Goal: Transaction & Acquisition: Purchase product/service

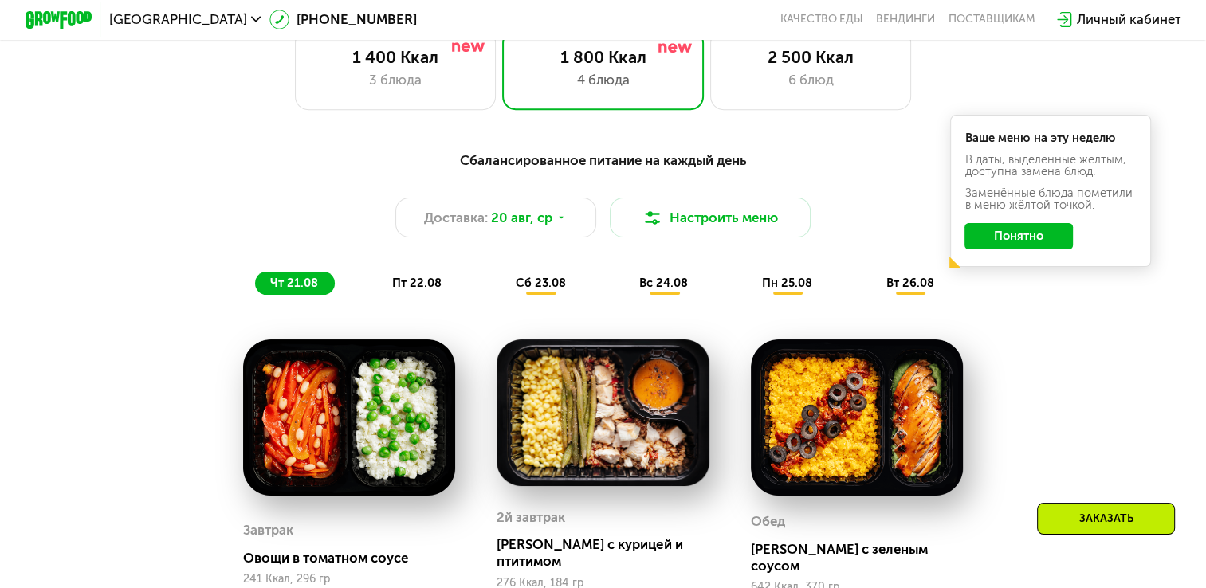
scroll to position [748, 0]
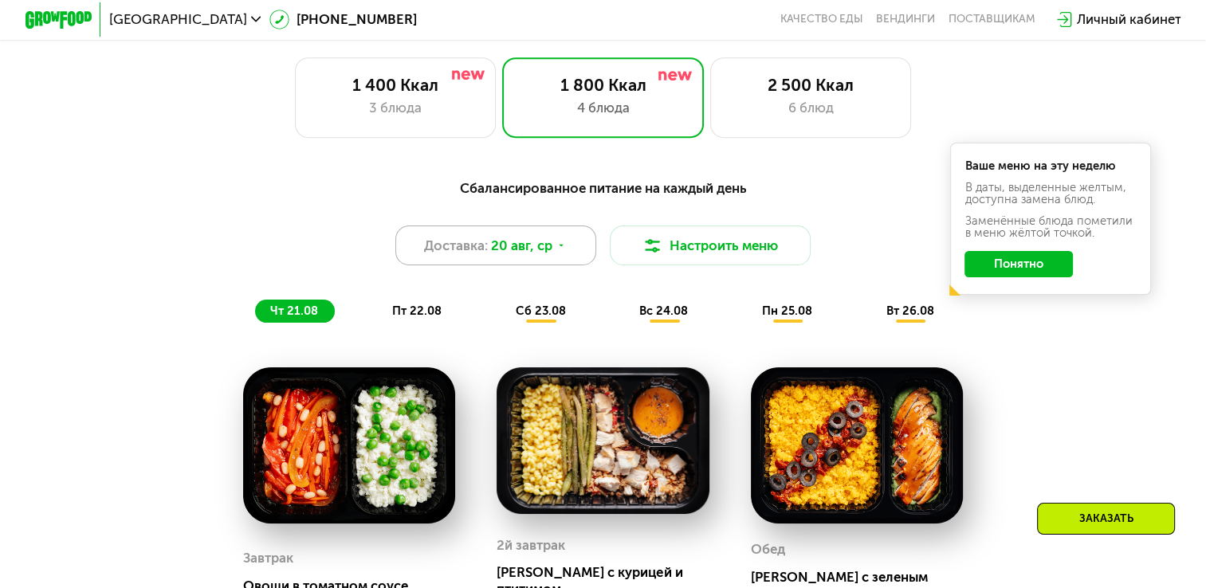
click at [561, 250] on icon at bounding box center [562, 246] width 10 height 10
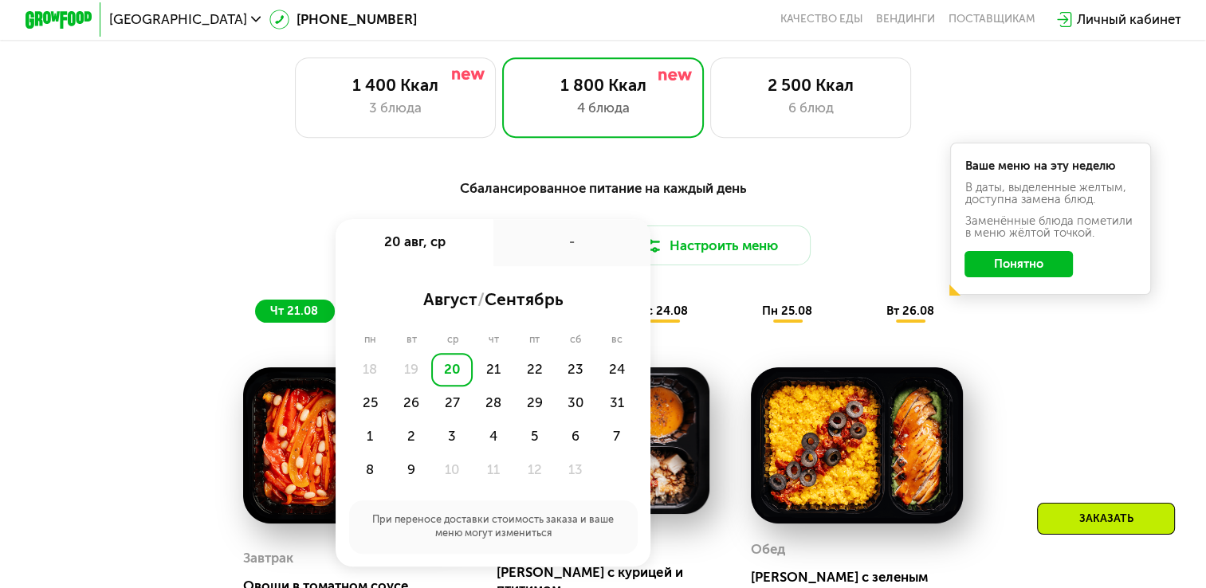
click at [561, 246] on div "-" at bounding box center [573, 242] width 158 height 47
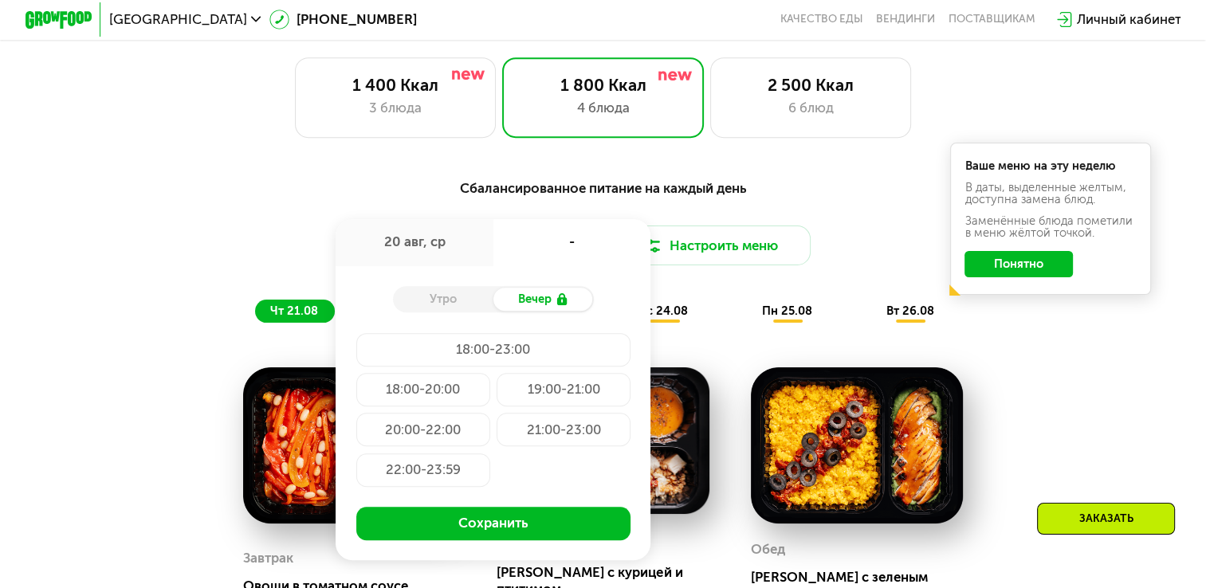
click at [300, 187] on div "Сбалансированное питание на каждый день" at bounding box center [603, 188] width 992 height 21
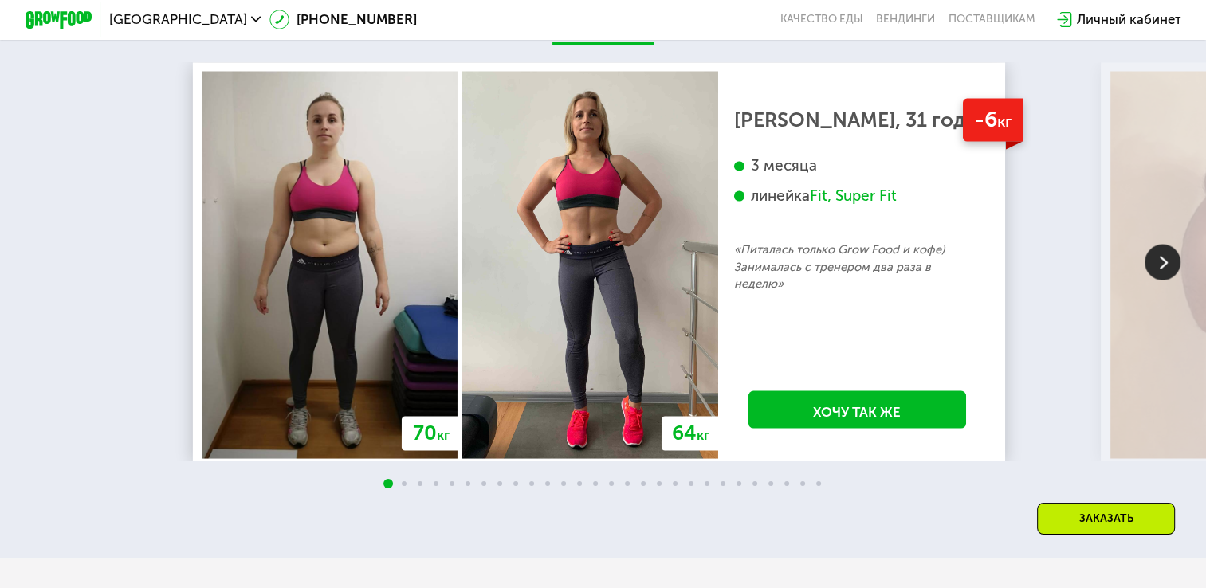
scroll to position [2950, 0]
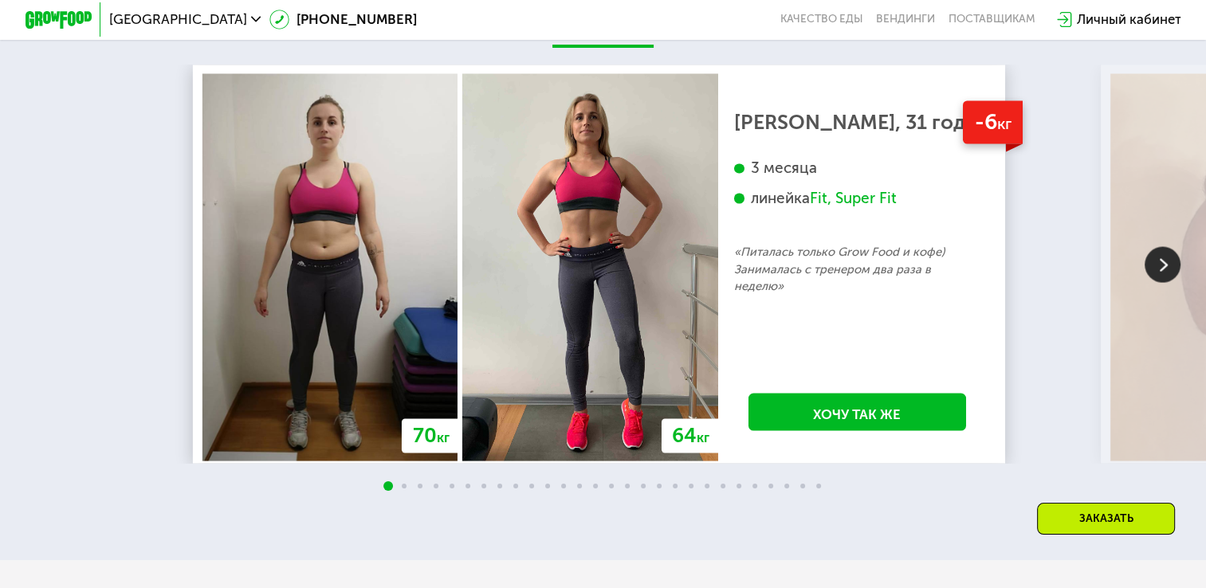
click at [1157, 273] on img at bounding box center [1163, 264] width 36 height 36
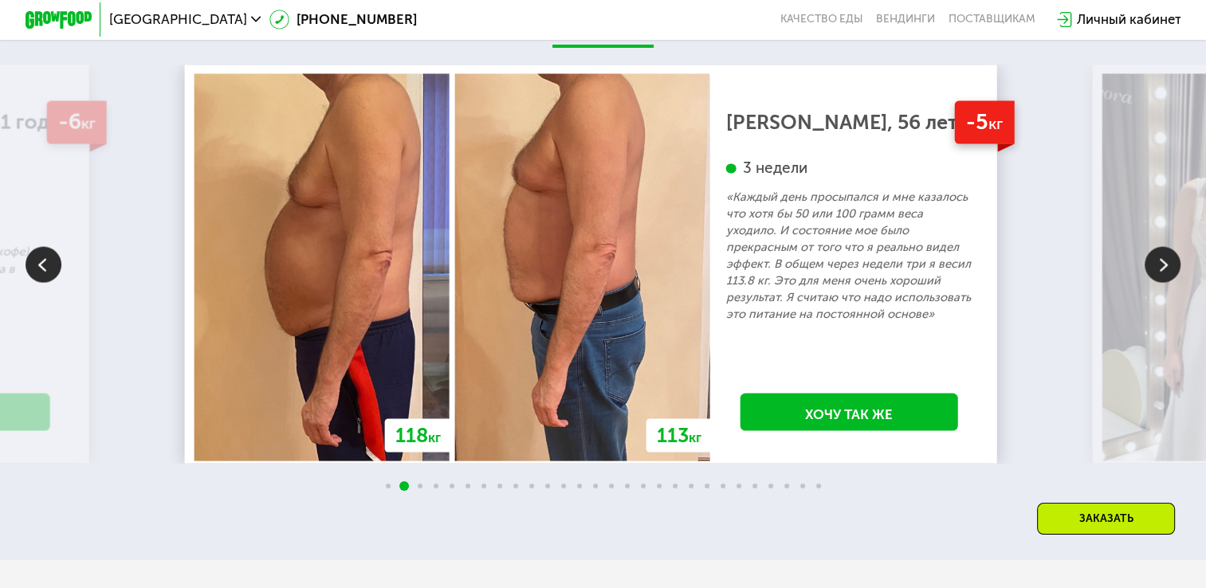
click at [1157, 271] on img at bounding box center [1163, 264] width 36 height 36
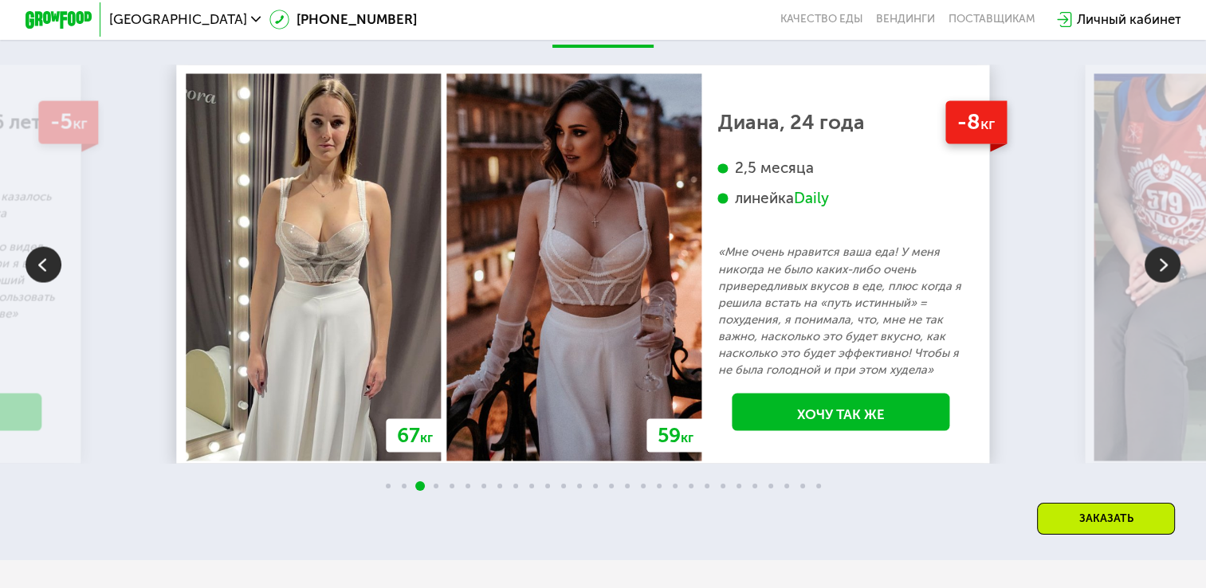
click at [1155, 264] on img at bounding box center [1163, 264] width 36 height 36
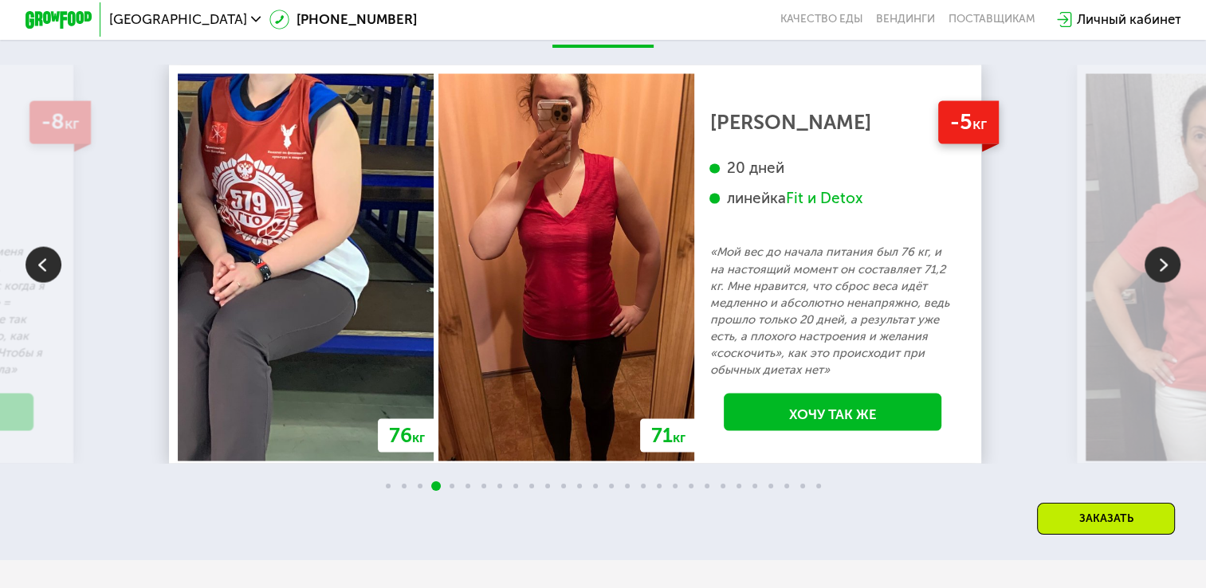
click at [1156, 273] on img at bounding box center [1163, 264] width 36 height 36
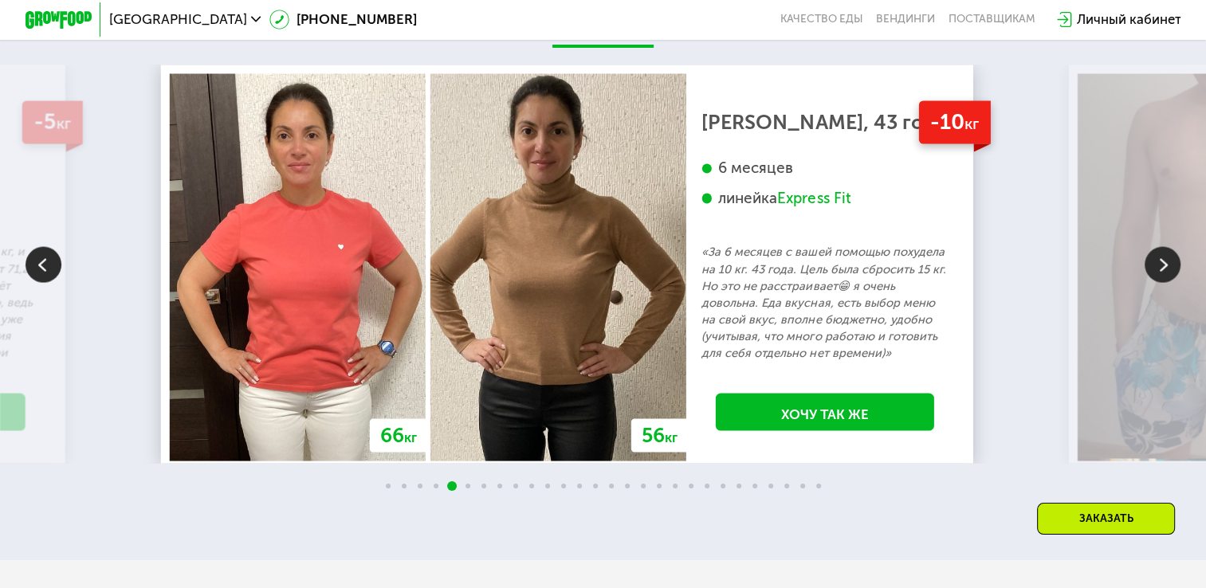
click at [1150, 272] on img at bounding box center [1163, 264] width 36 height 36
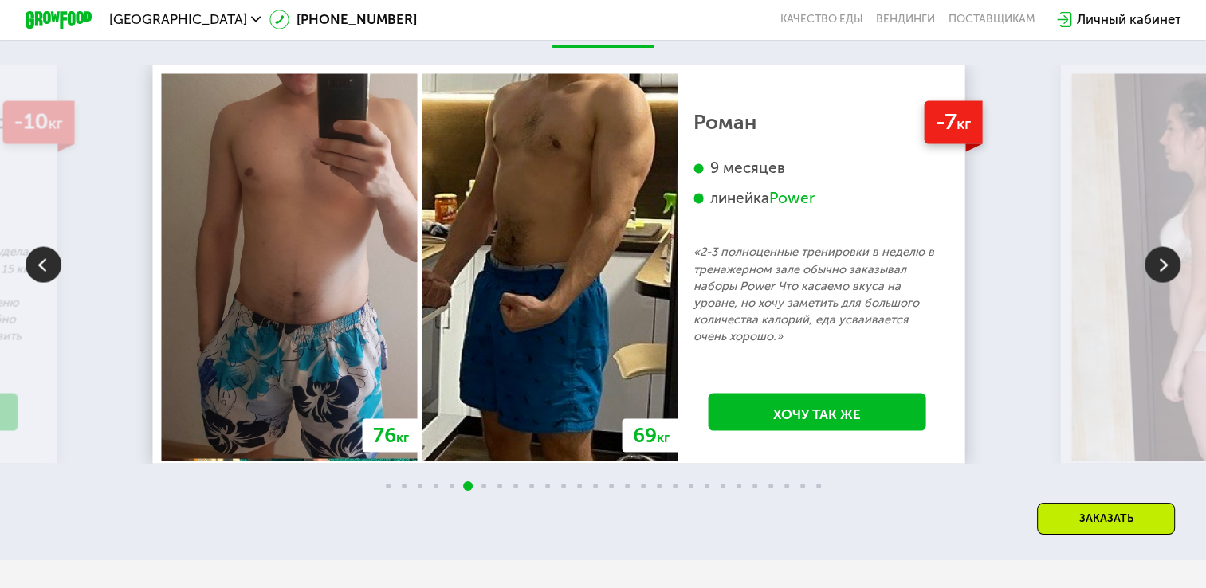
click at [1159, 276] on img at bounding box center [1163, 264] width 36 height 36
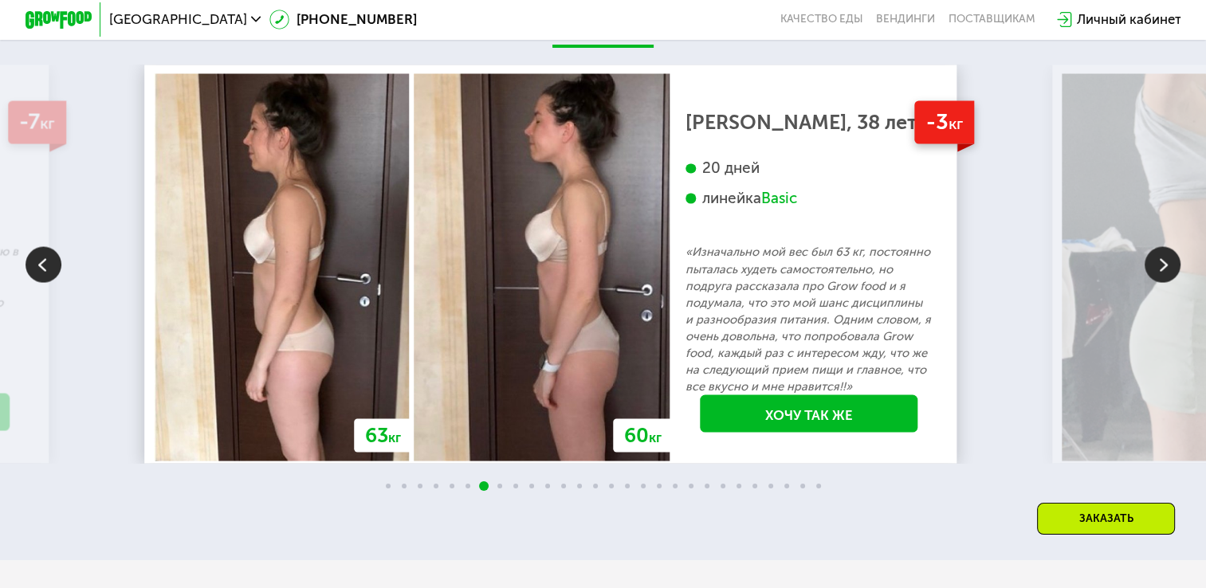
click at [1159, 274] on img at bounding box center [1163, 264] width 36 height 36
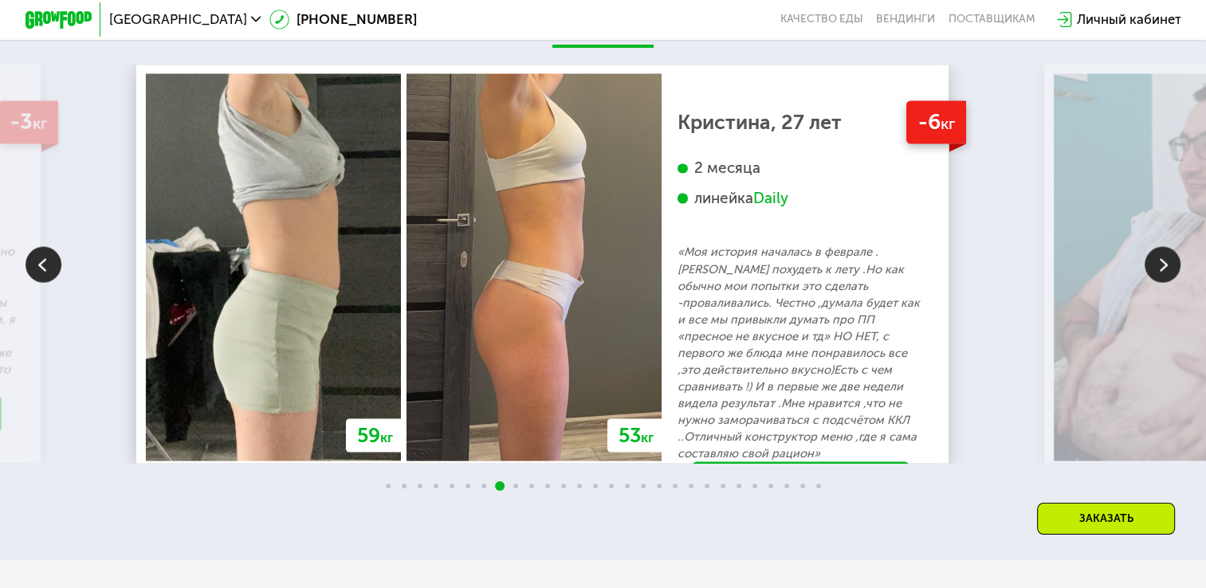
click at [1159, 274] on img at bounding box center [1163, 264] width 36 height 36
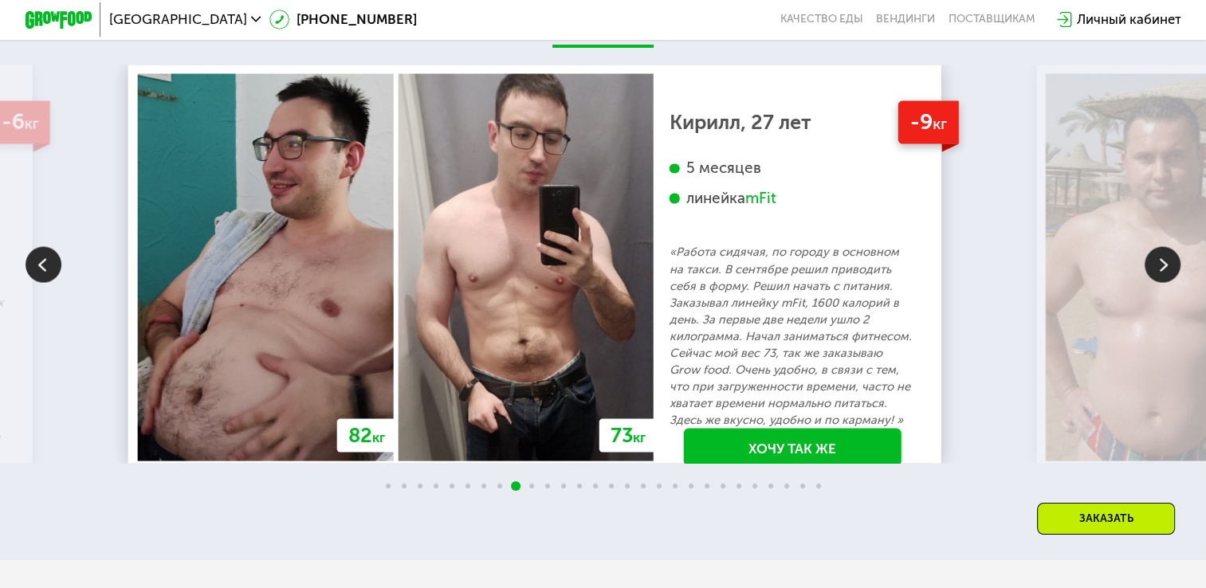
click at [1159, 274] on img at bounding box center [1163, 264] width 36 height 36
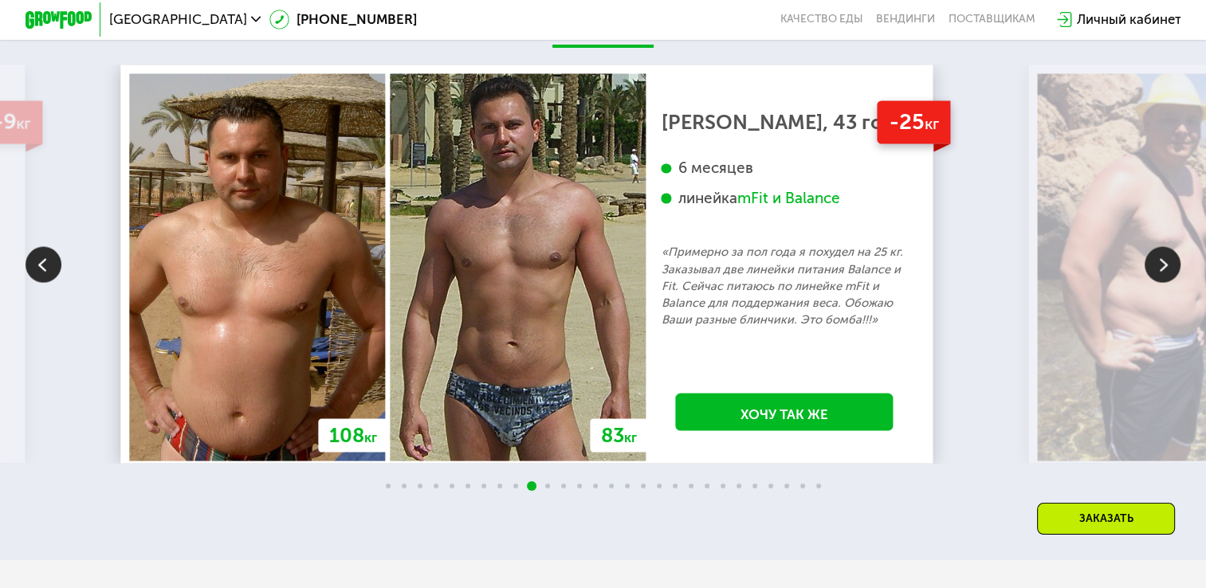
click at [1159, 274] on img at bounding box center [1163, 264] width 36 height 36
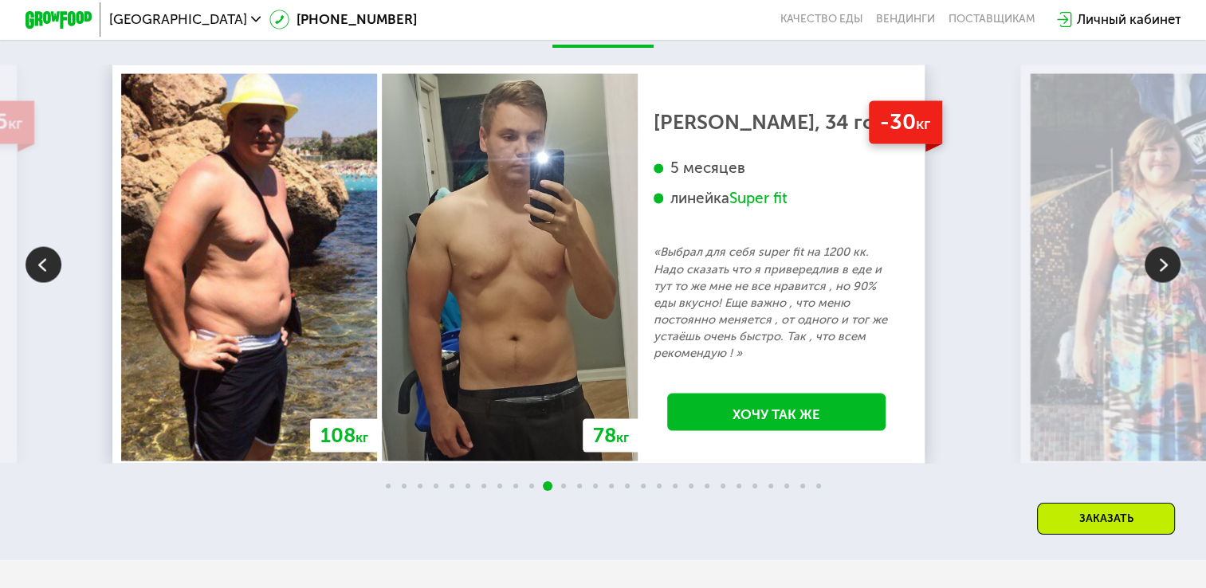
click at [1158, 274] on img at bounding box center [1163, 264] width 36 height 36
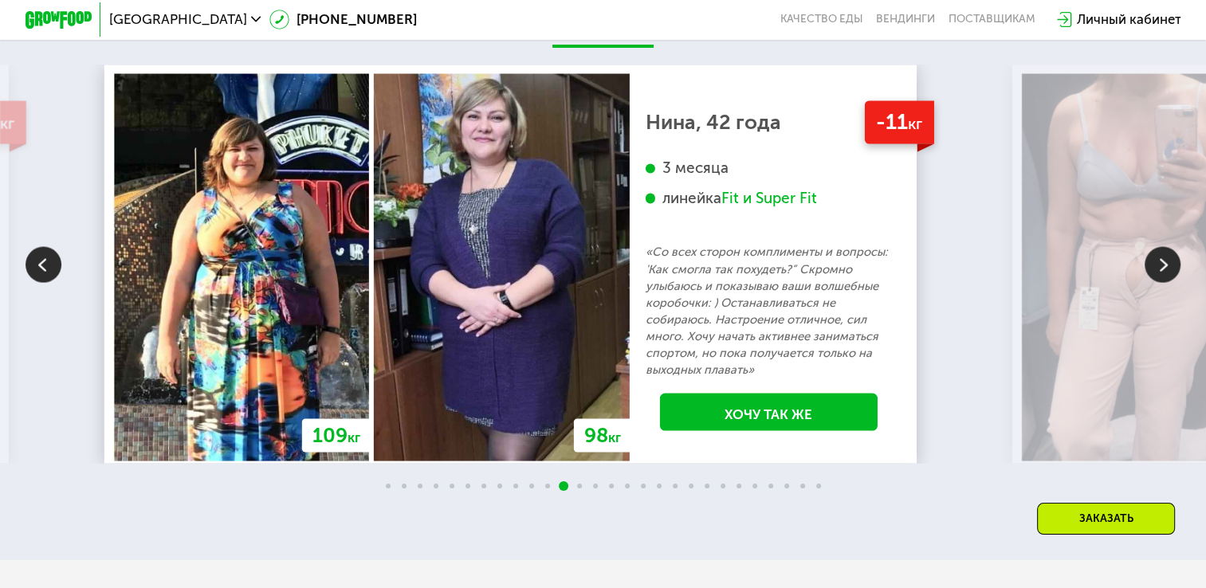
click at [1151, 274] on img at bounding box center [1163, 264] width 36 height 36
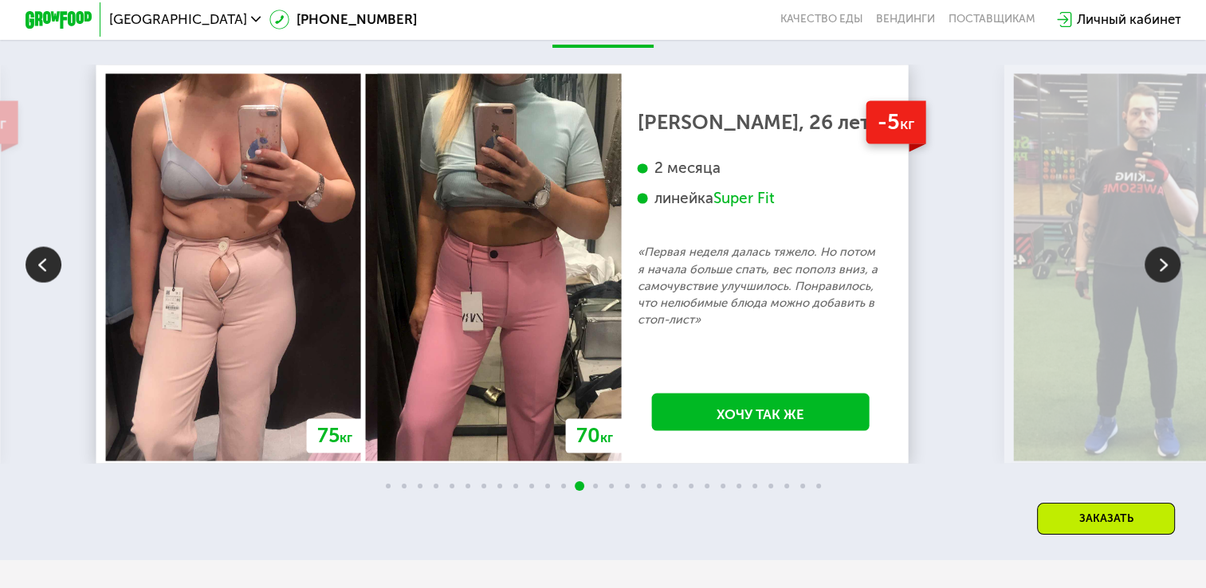
click at [1154, 269] on img at bounding box center [1163, 264] width 36 height 36
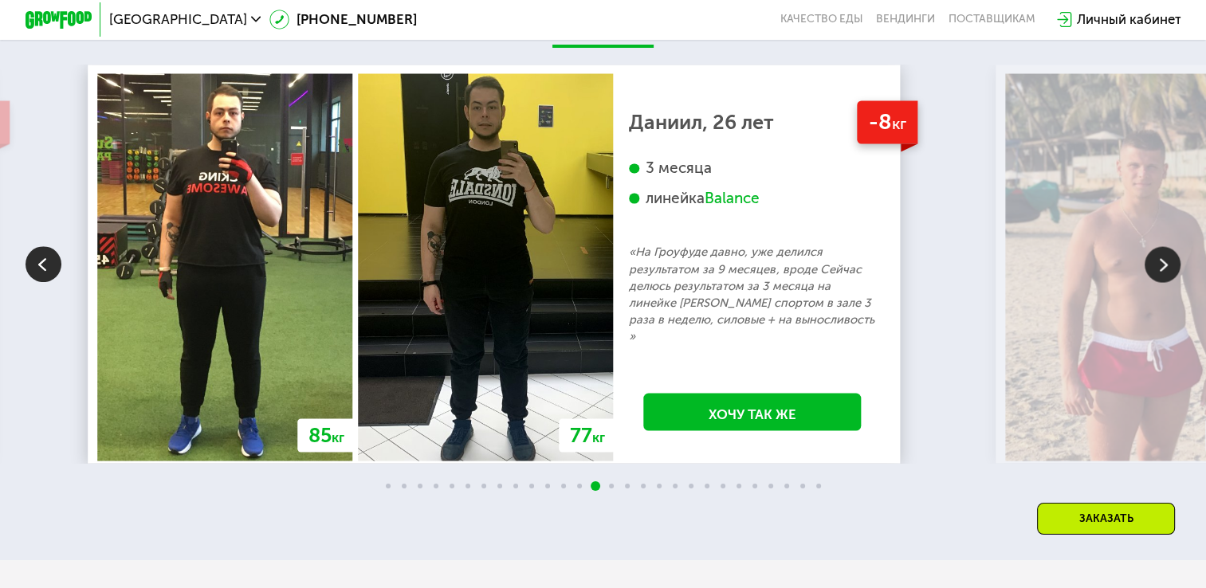
click at [1161, 270] on img at bounding box center [1163, 264] width 36 height 36
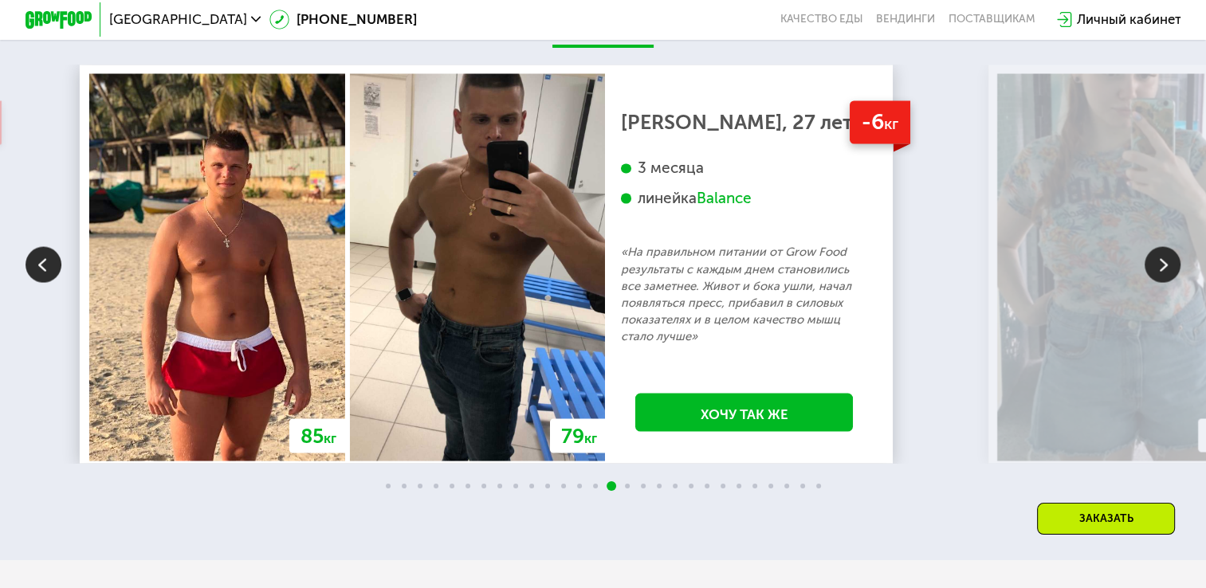
click at [1161, 270] on img at bounding box center [1163, 264] width 36 height 36
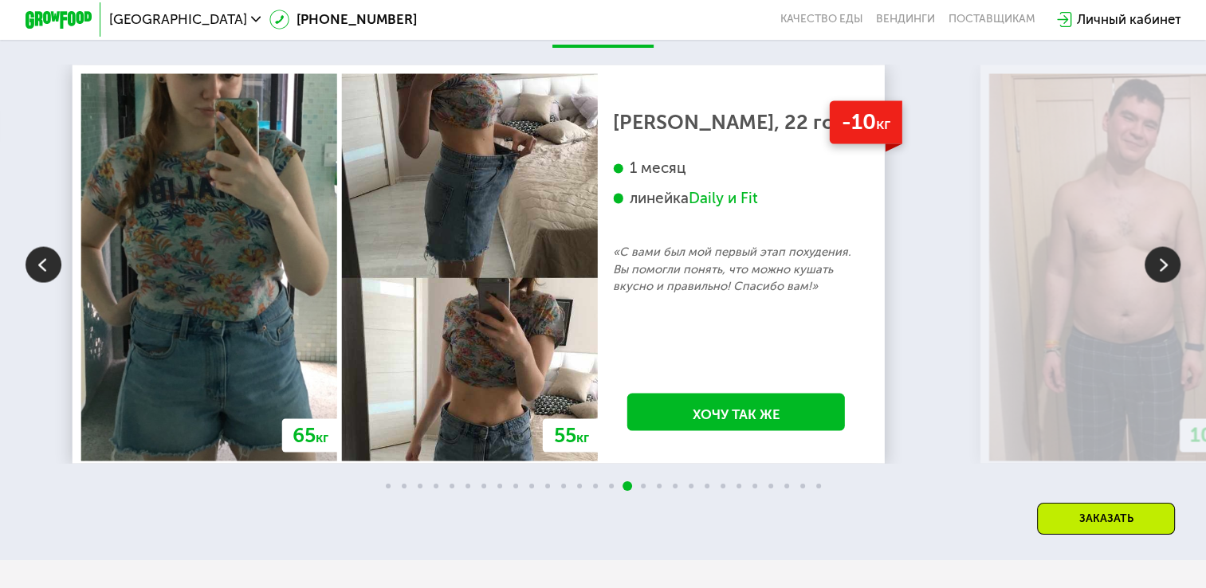
click at [1161, 270] on img at bounding box center [1163, 264] width 36 height 36
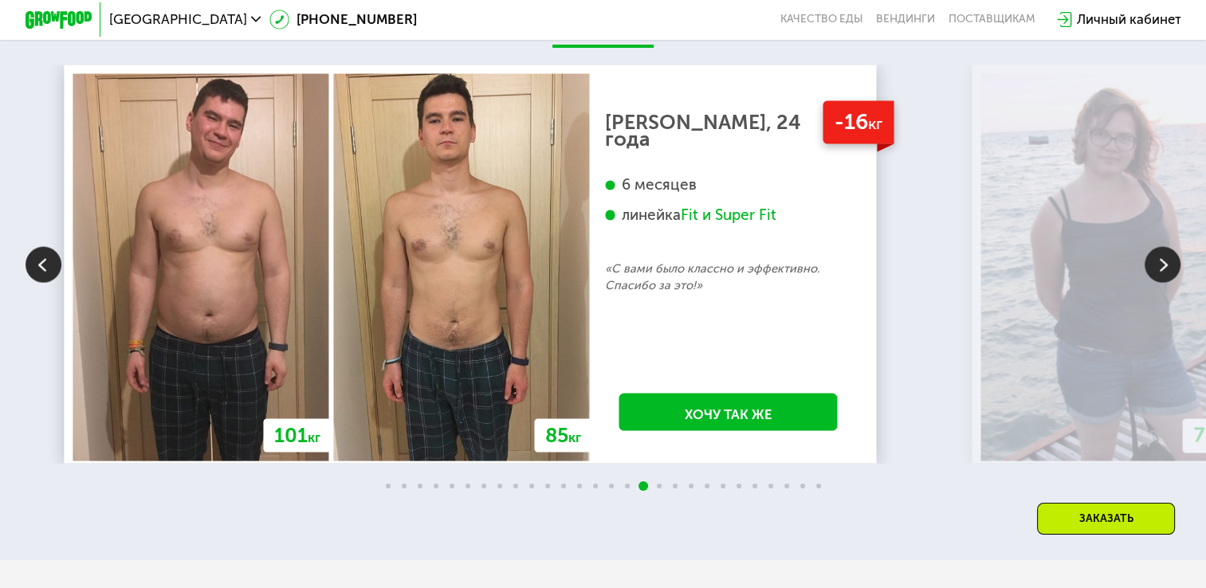
click at [1161, 270] on img at bounding box center [1163, 264] width 36 height 36
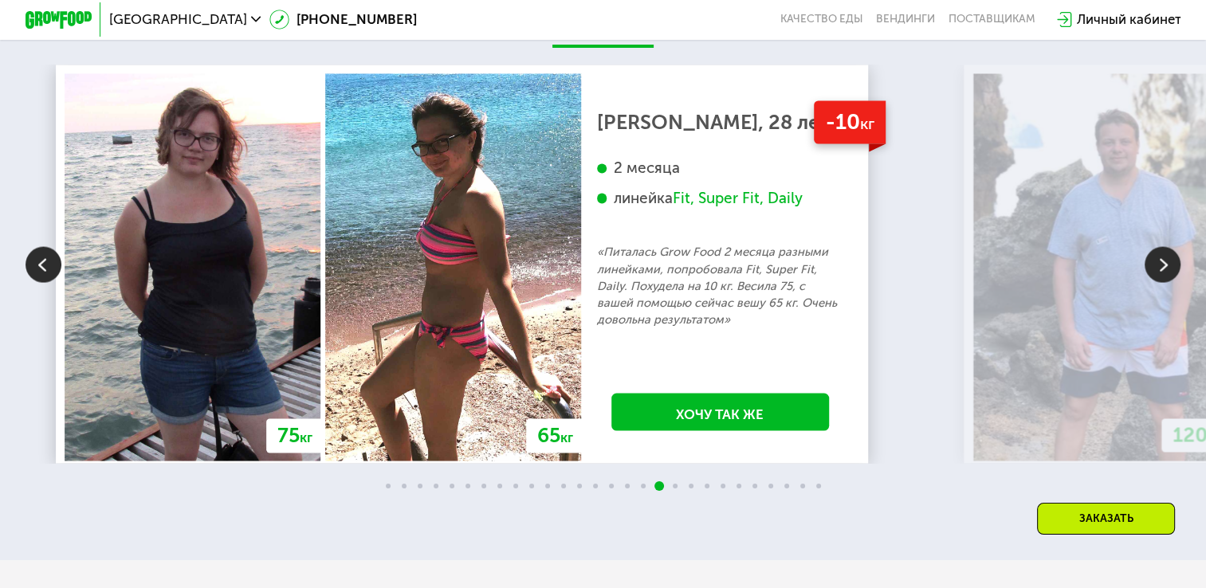
click at [1161, 270] on img at bounding box center [1163, 264] width 36 height 36
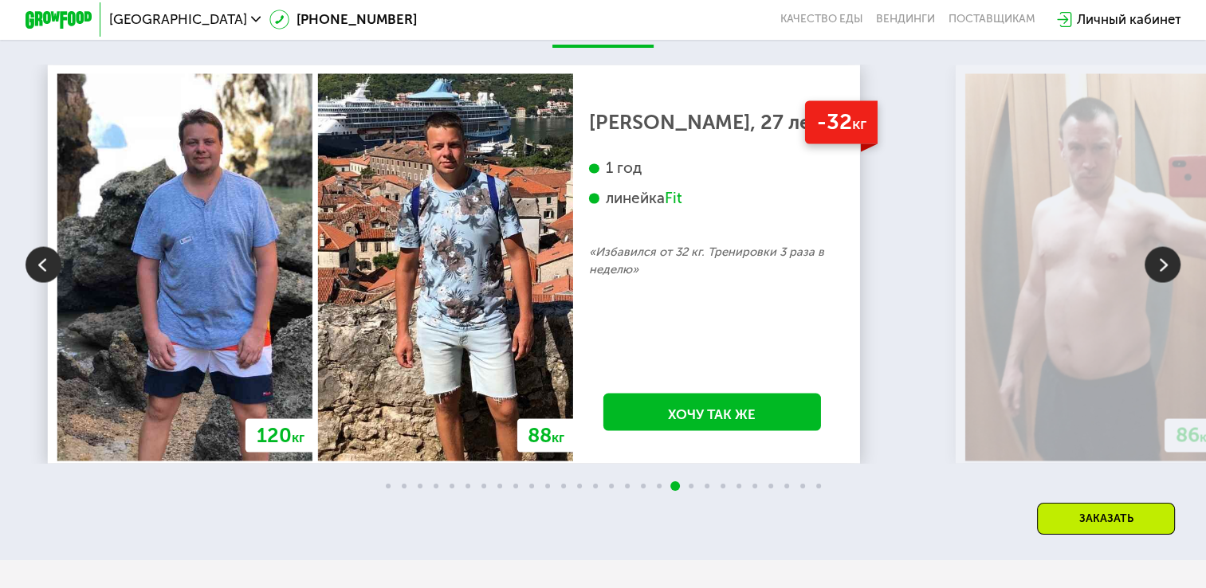
click at [1161, 270] on img at bounding box center [1163, 264] width 36 height 36
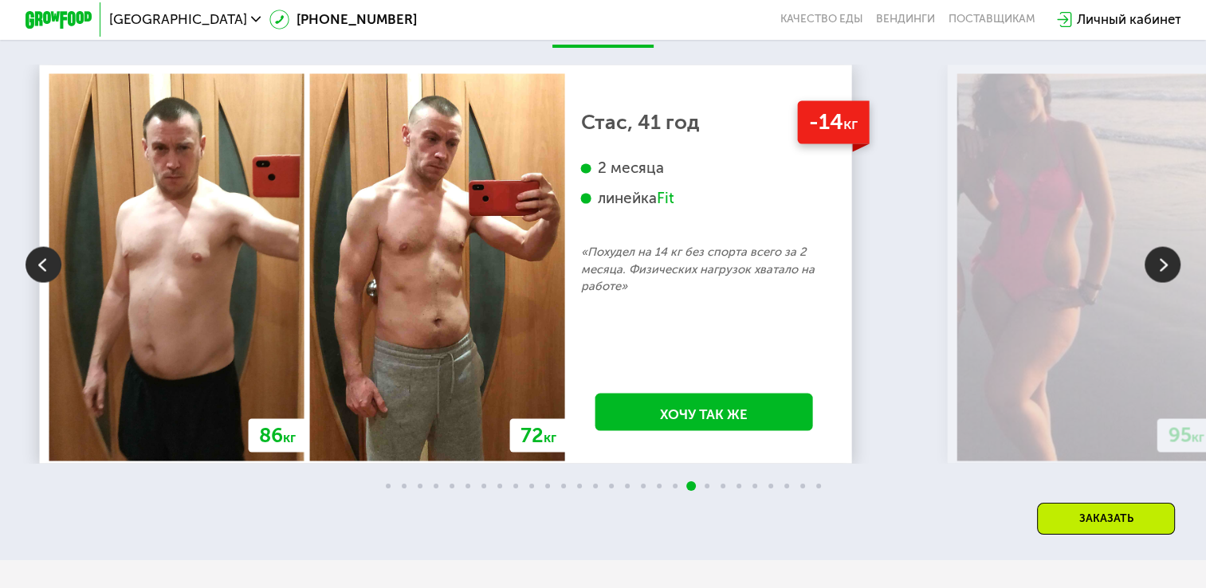
click at [1161, 270] on img at bounding box center [1163, 264] width 36 height 36
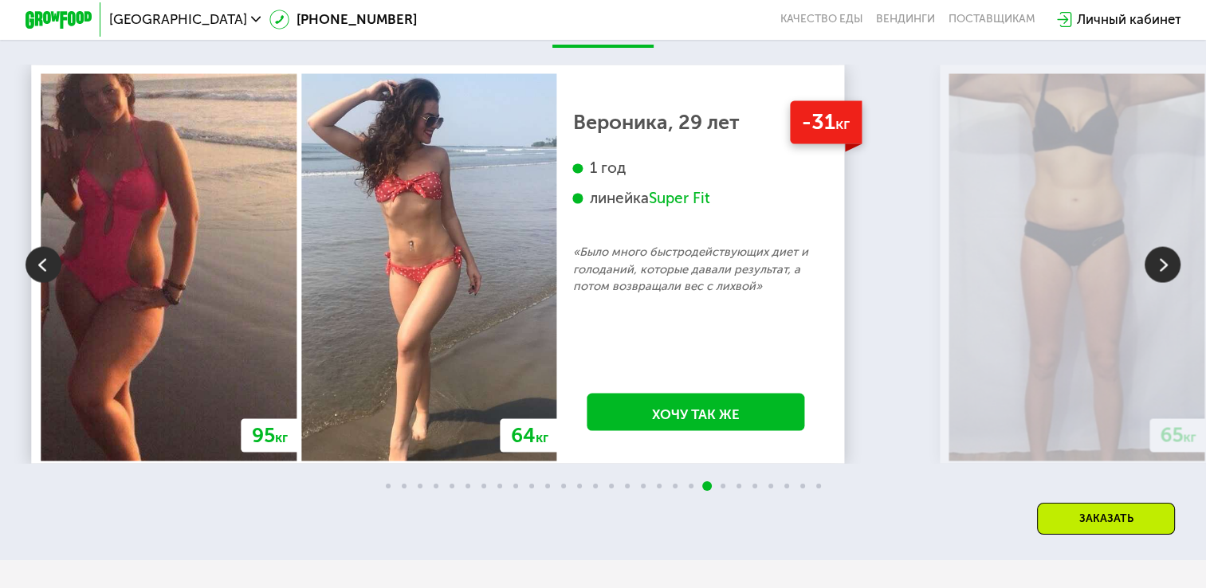
click at [1161, 270] on img at bounding box center [1163, 264] width 36 height 36
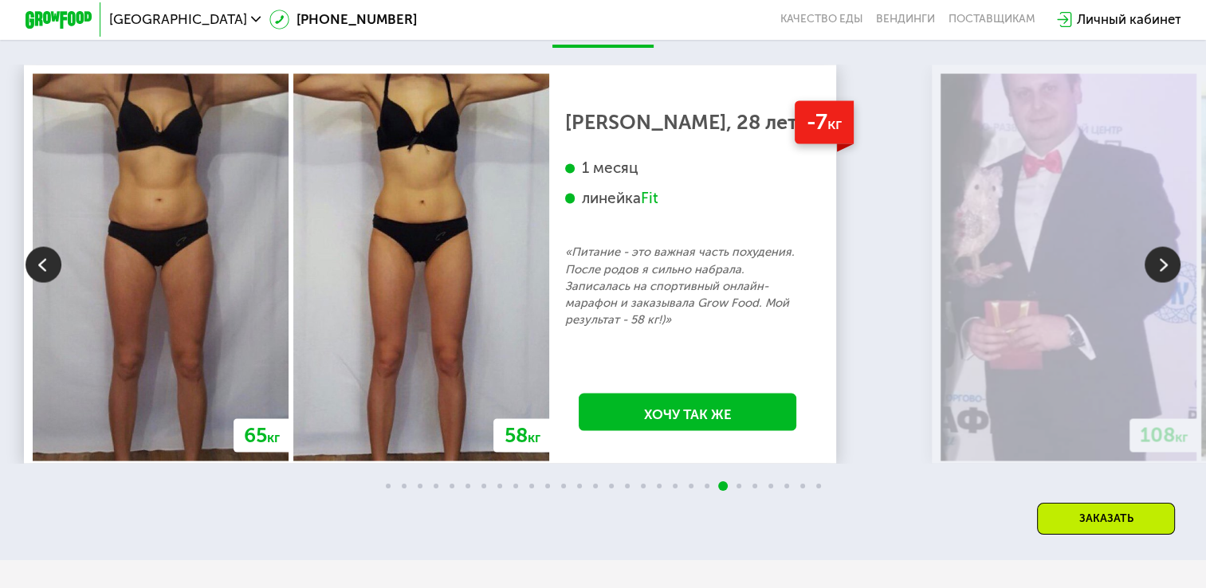
click at [1161, 270] on img at bounding box center [1163, 264] width 36 height 36
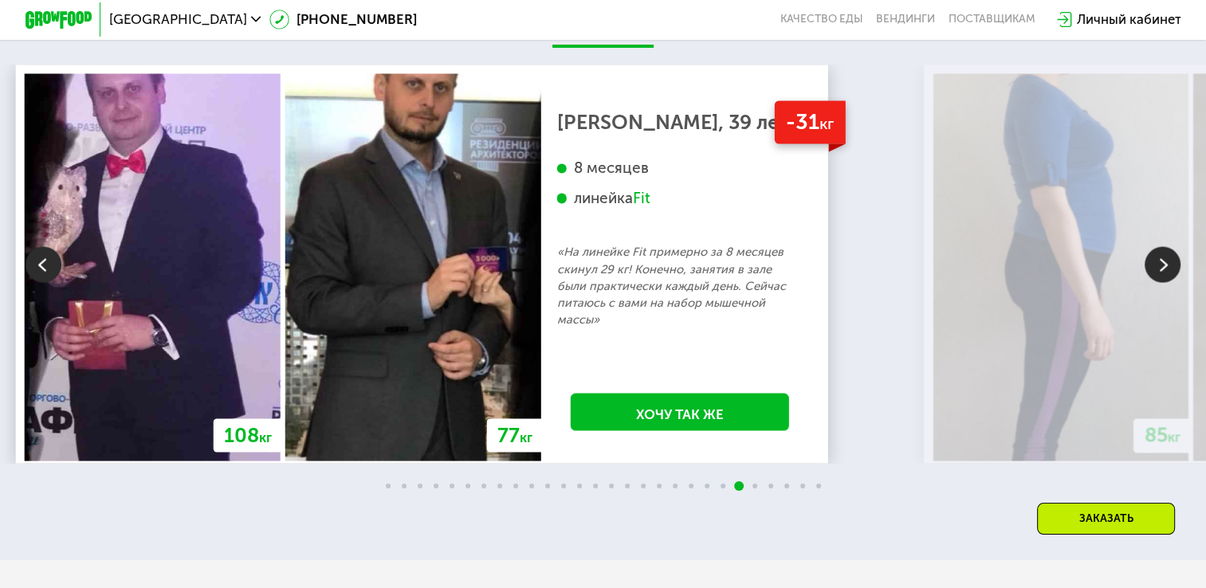
click at [1161, 270] on img at bounding box center [1163, 264] width 36 height 36
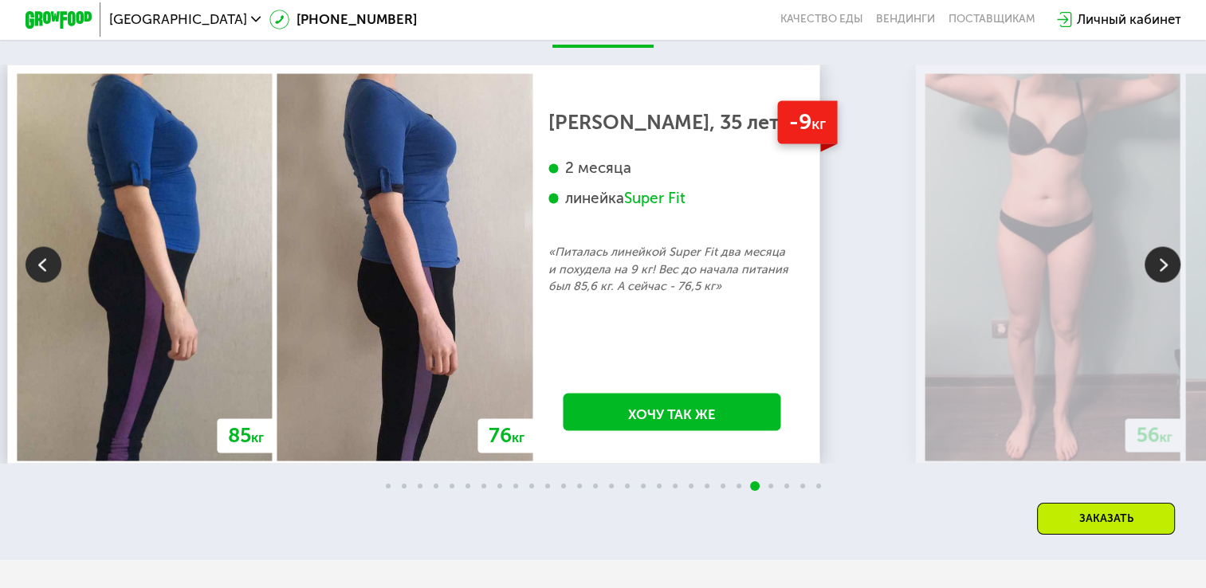
click at [1161, 270] on img at bounding box center [1163, 264] width 36 height 36
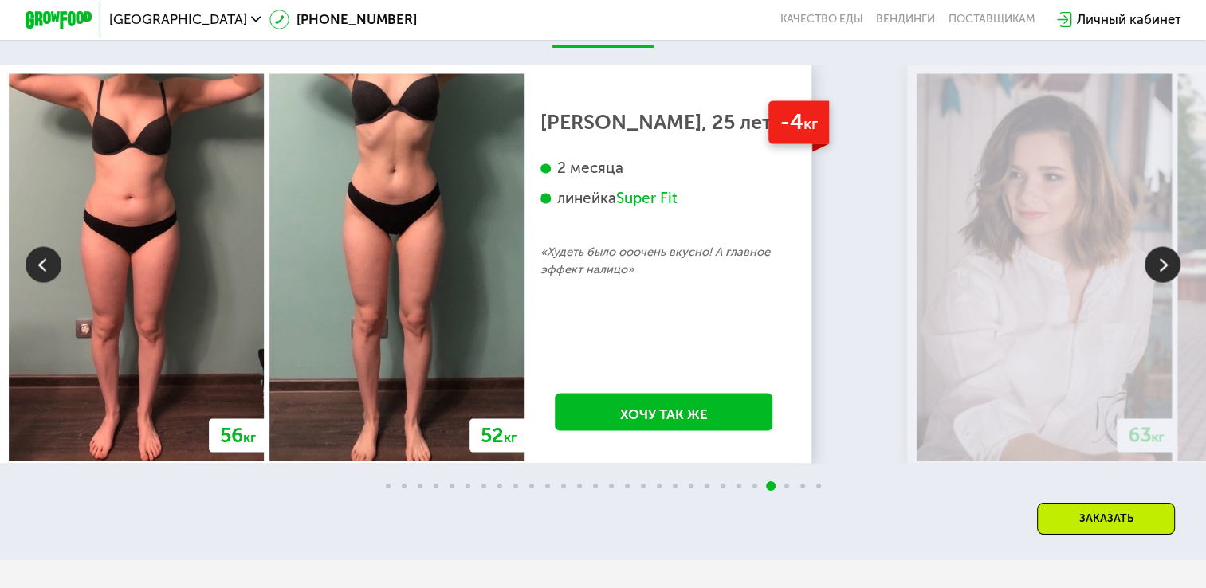
click at [1161, 270] on img at bounding box center [1163, 264] width 36 height 36
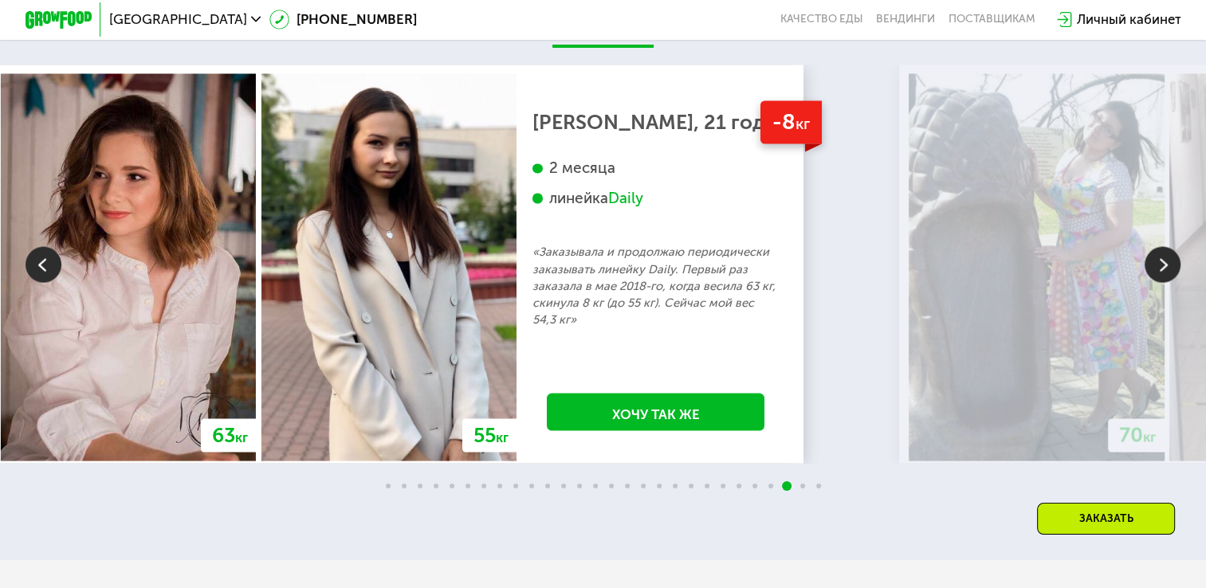
click at [1161, 270] on img at bounding box center [1163, 264] width 36 height 36
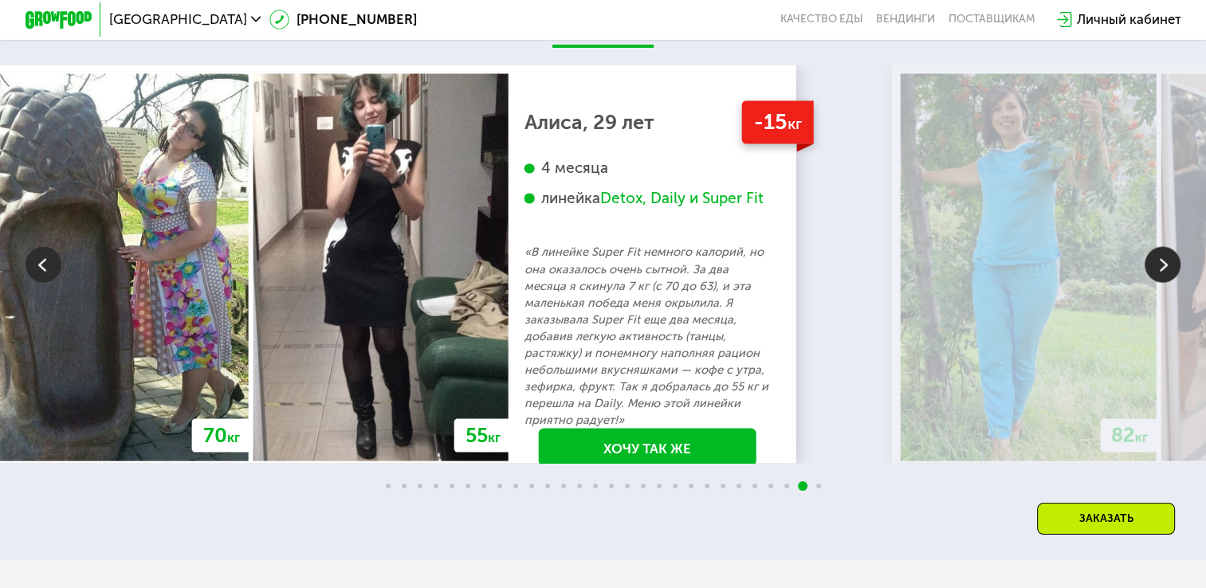
click at [1161, 270] on img at bounding box center [1163, 264] width 36 height 36
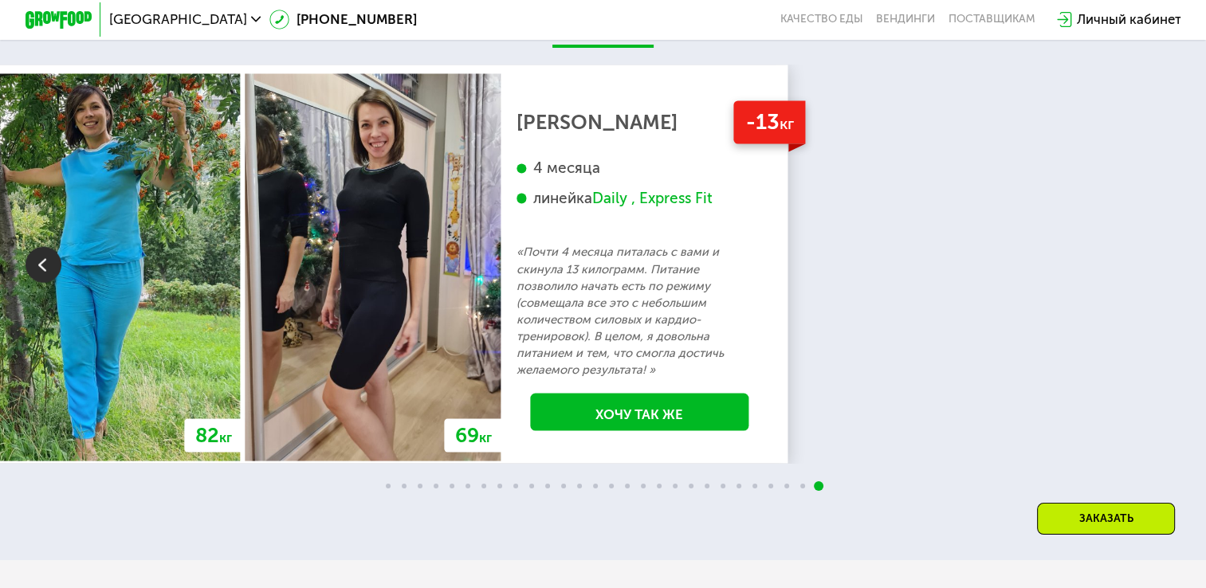
click at [1161, 270] on div "70 кг 64 кг -6 кг [PERSON_NAME], 31 год 3 месяца линейка Fit, Super Fit «Питала…" at bounding box center [603, 264] width 1206 height 399
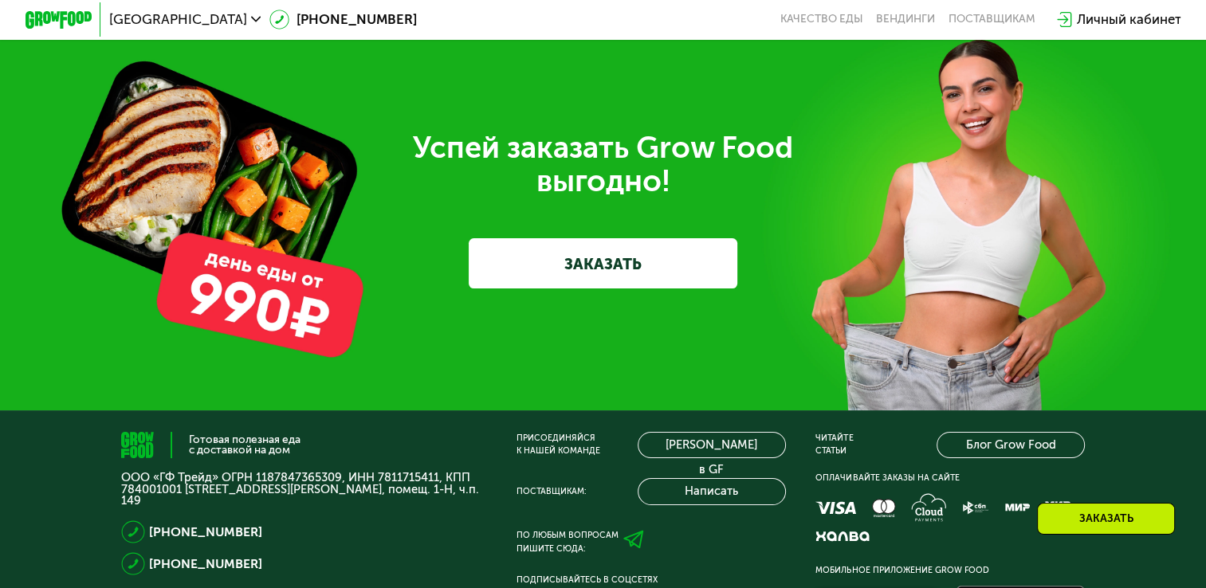
scroll to position [4944, 0]
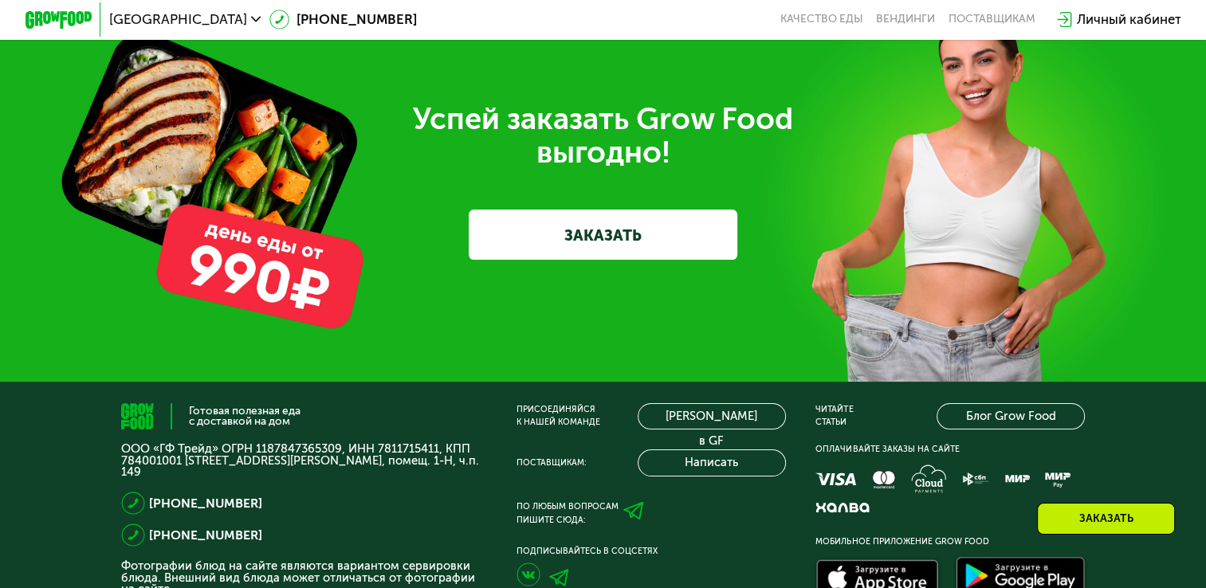
click at [1059, 518] on div "Заказать" at bounding box center [1106, 519] width 138 height 32
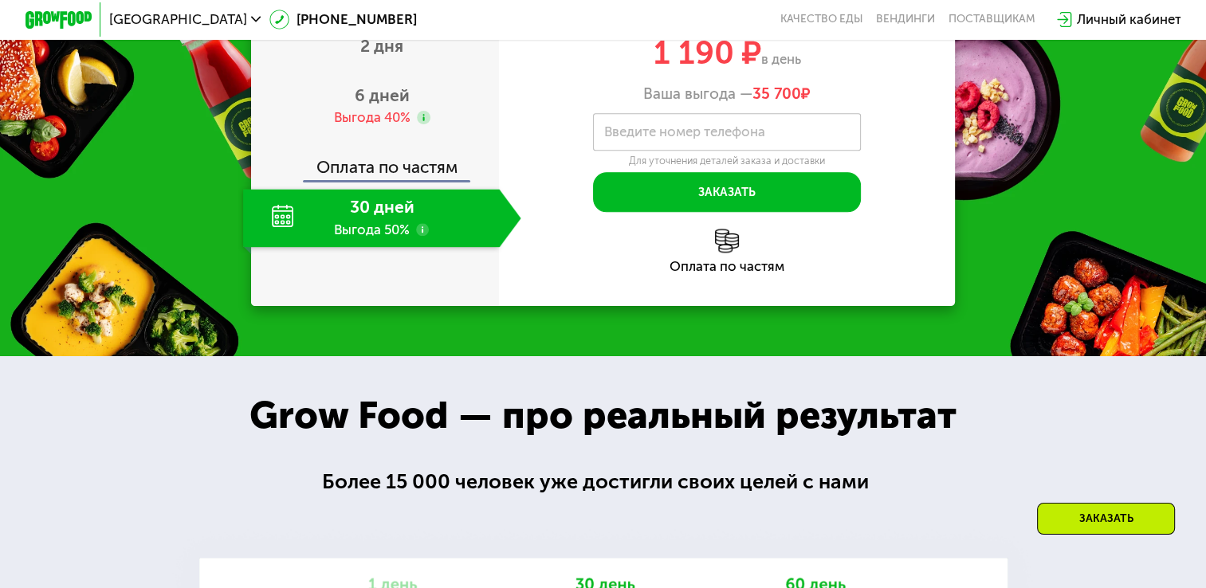
scroll to position [1761, 0]
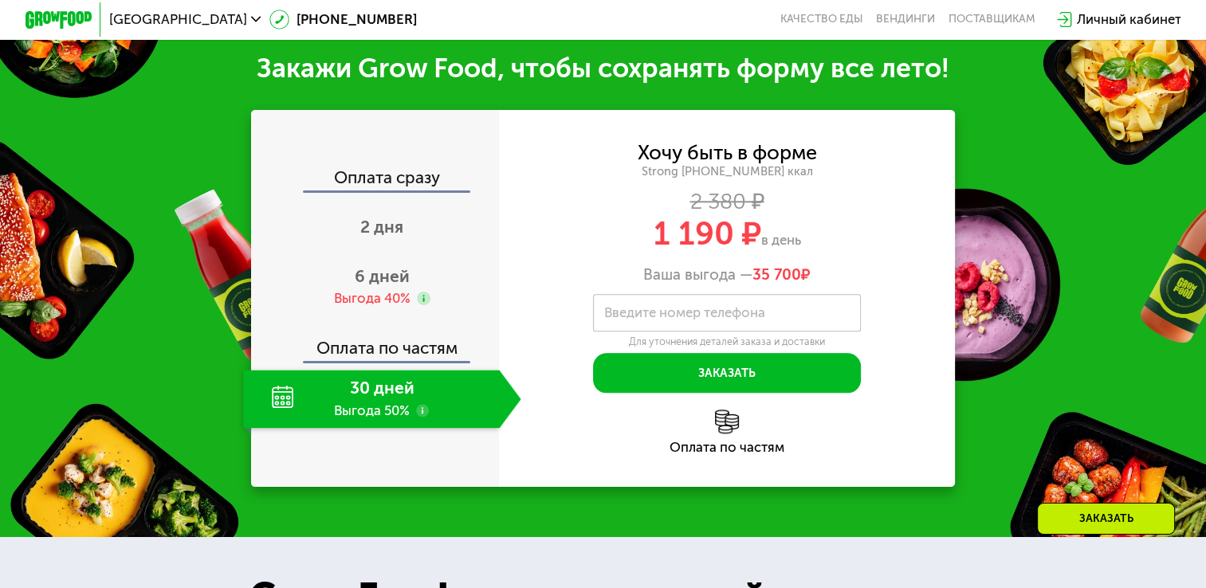
click at [676, 318] on label "Введите номер телефона" at bounding box center [684, 314] width 161 height 10
click at [676, 321] on input "Введите номер телефона" at bounding box center [727, 312] width 268 height 37
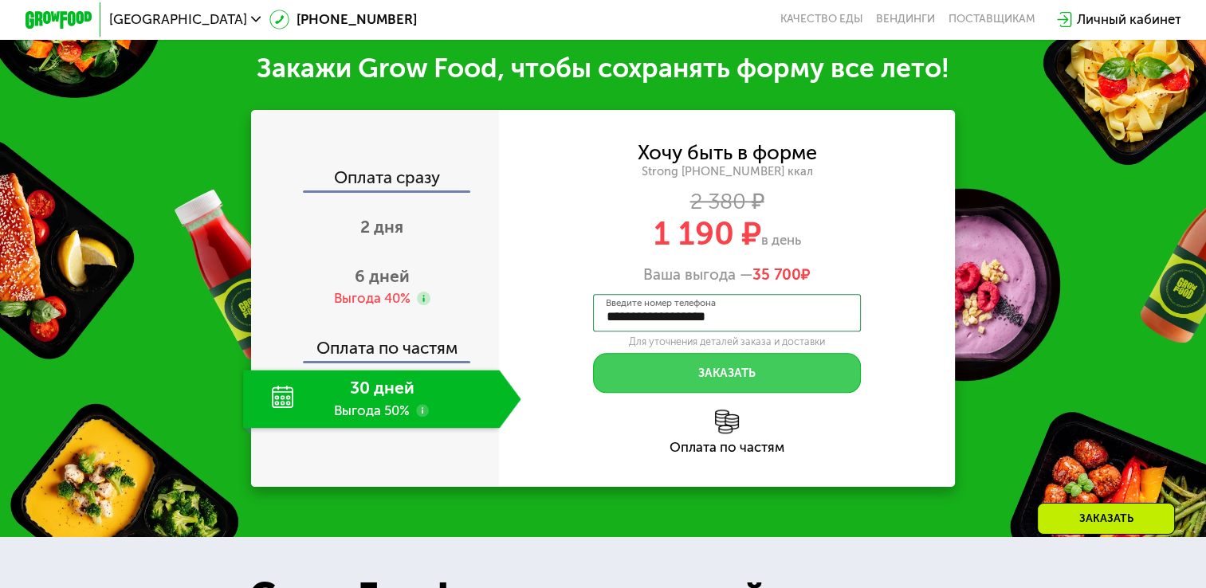
type input "**********"
click at [718, 374] on button "Заказать" at bounding box center [727, 373] width 268 height 40
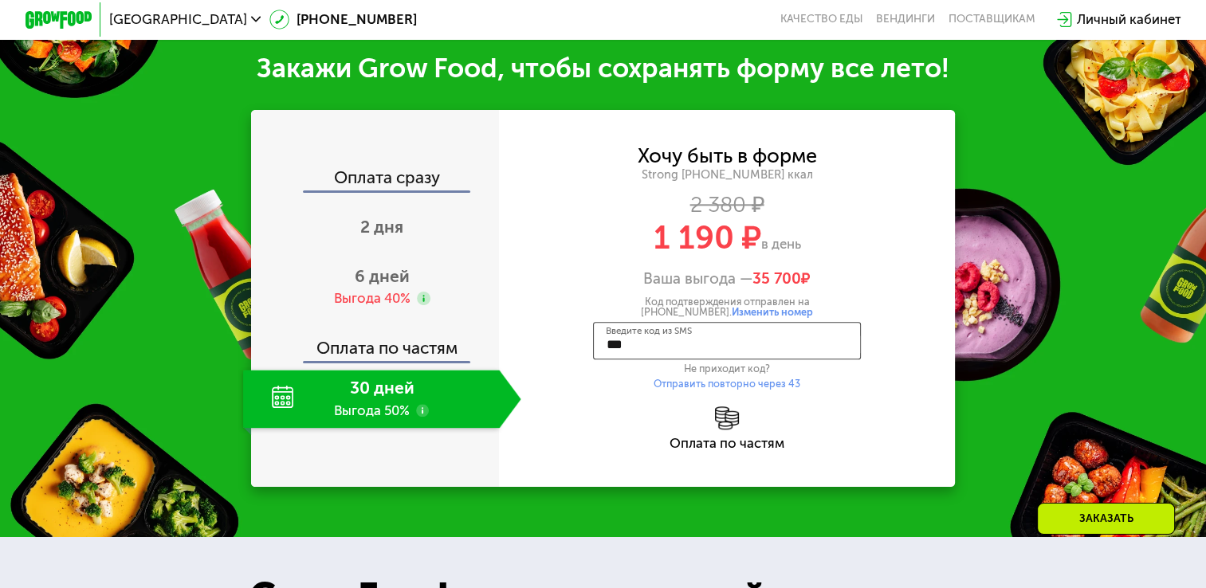
type input "****"
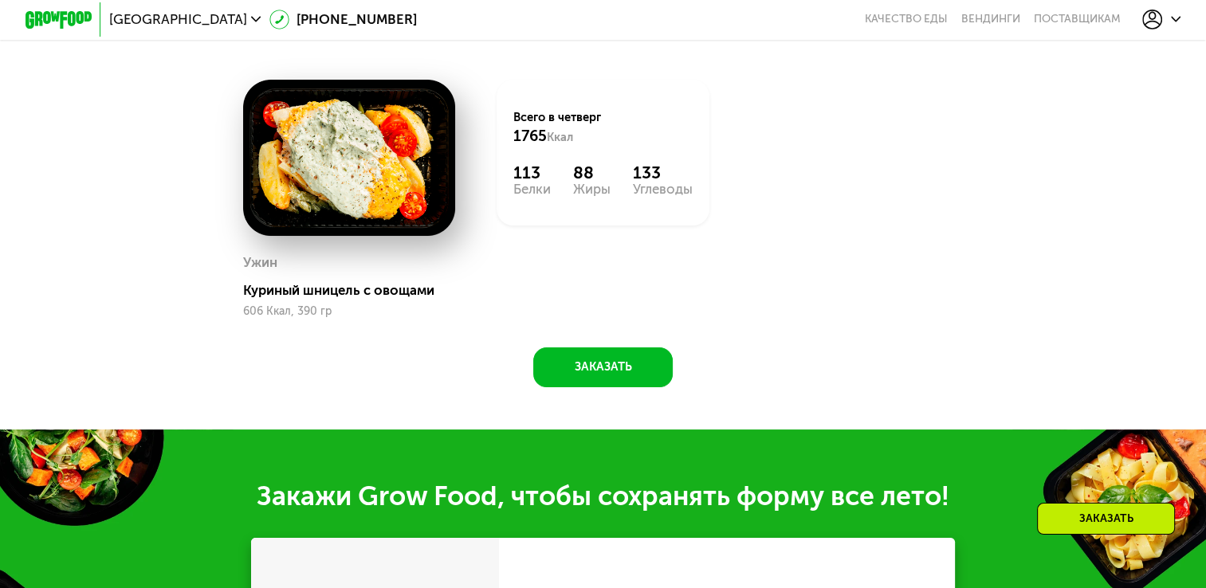
scroll to position [1282, 0]
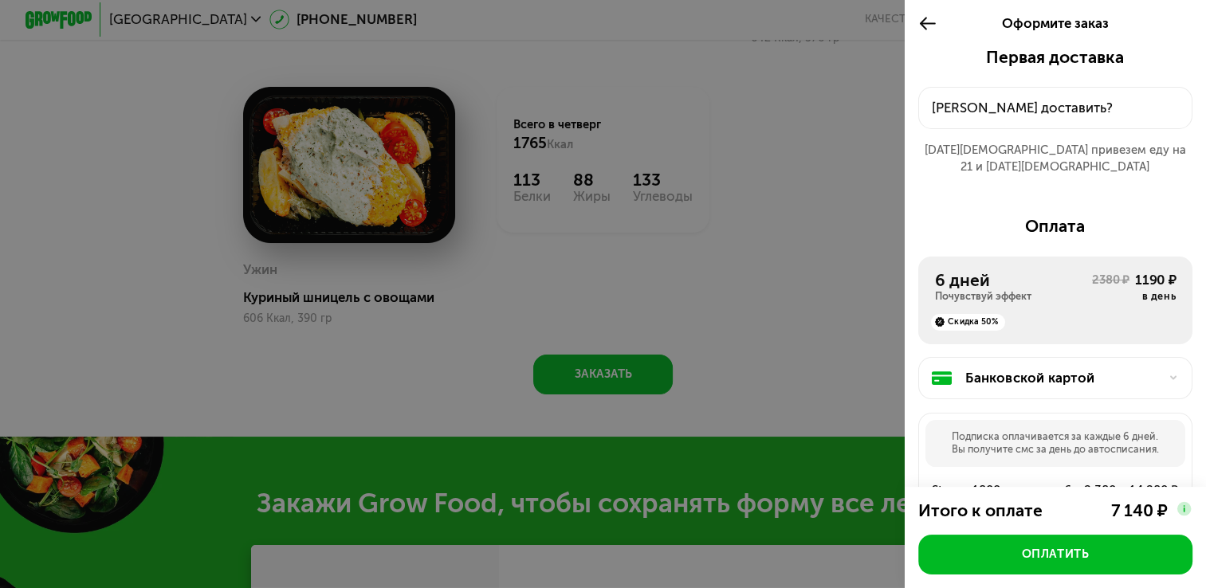
scroll to position [1362, 0]
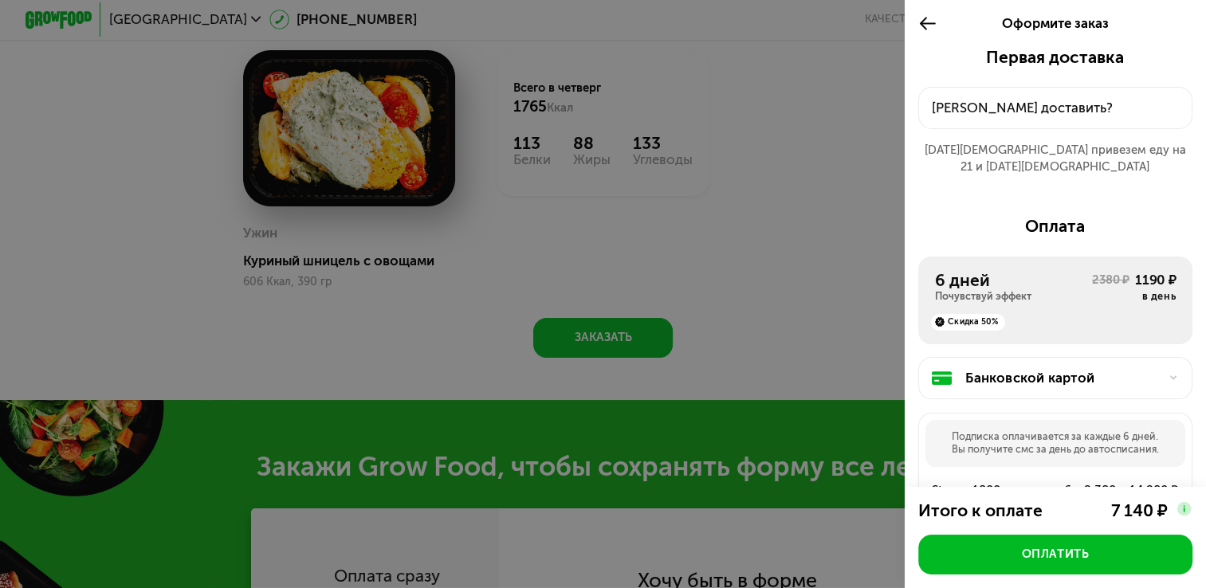
click at [1048, 103] on div "[PERSON_NAME] доставить?" at bounding box center [1055, 108] width 246 height 20
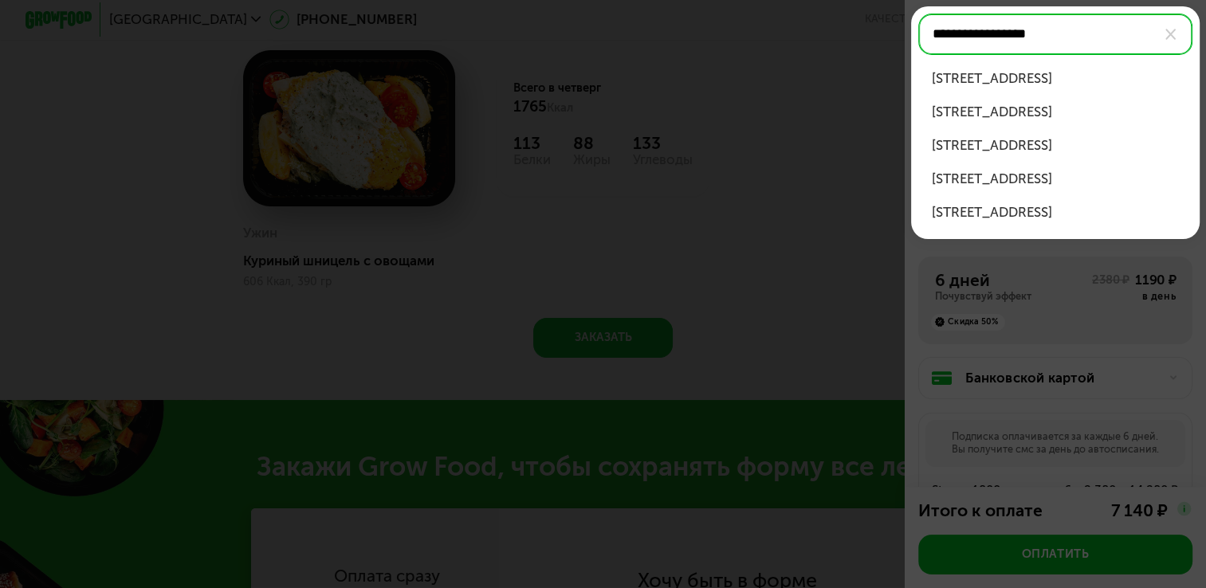
click at [1037, 182] on div "[STREET_ADDRESS]" at bounding box center [1055, 179] width 248 height 20
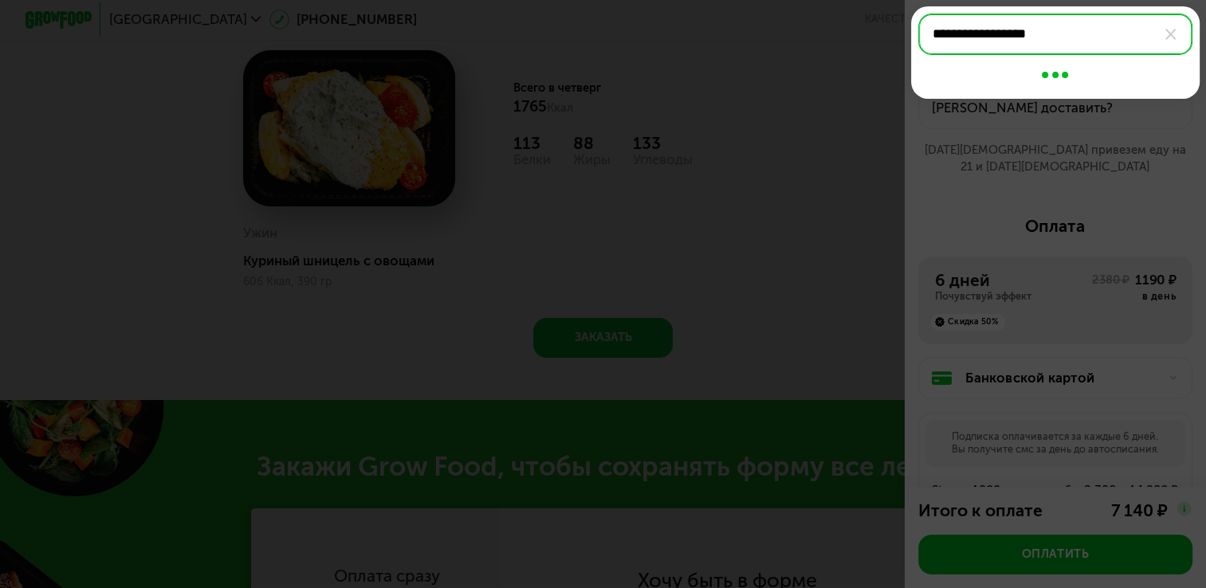
type input "**********"
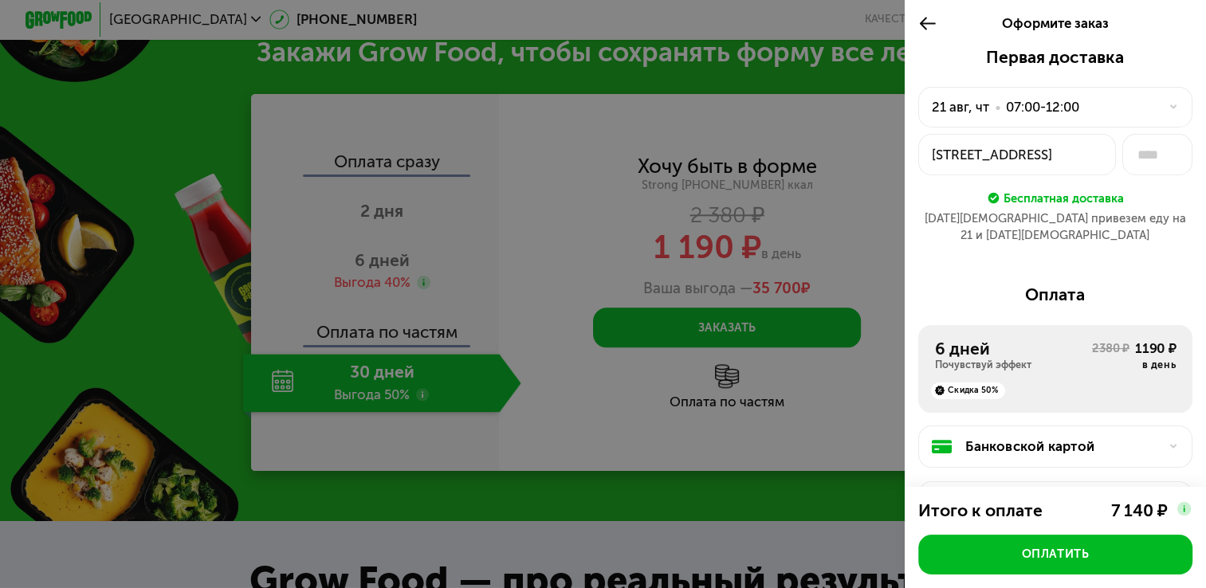
scroll to position [1761, 0]
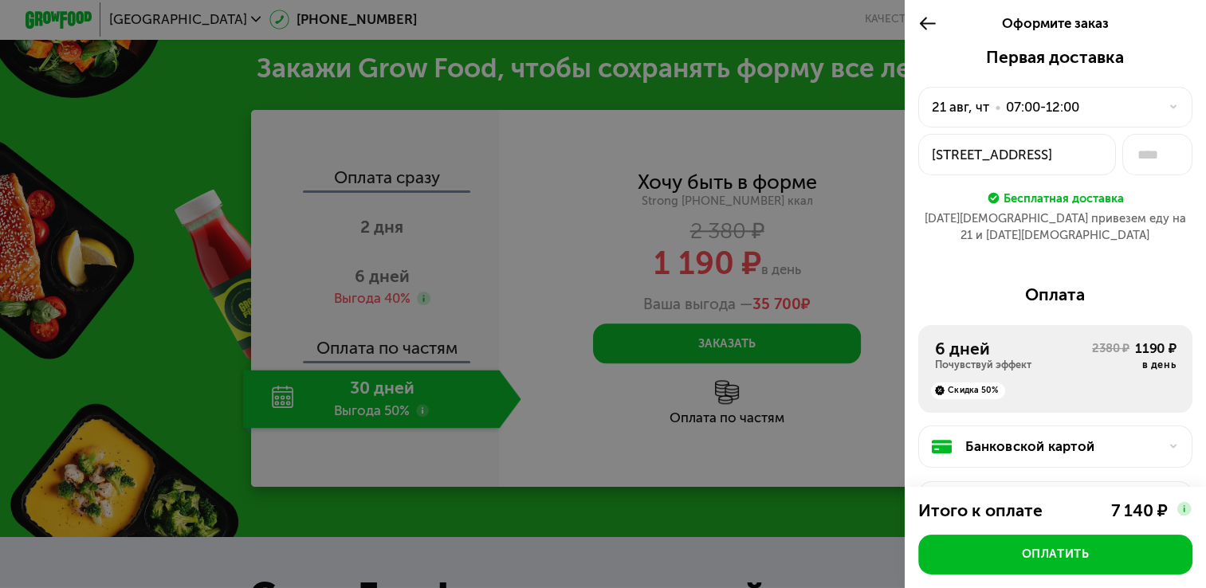
click at [305, 403] on div at bounding box center [603, 294] width 1206 height 588
click at [922, 30] on icon at bounding box center [928, 24] width 19 height 20
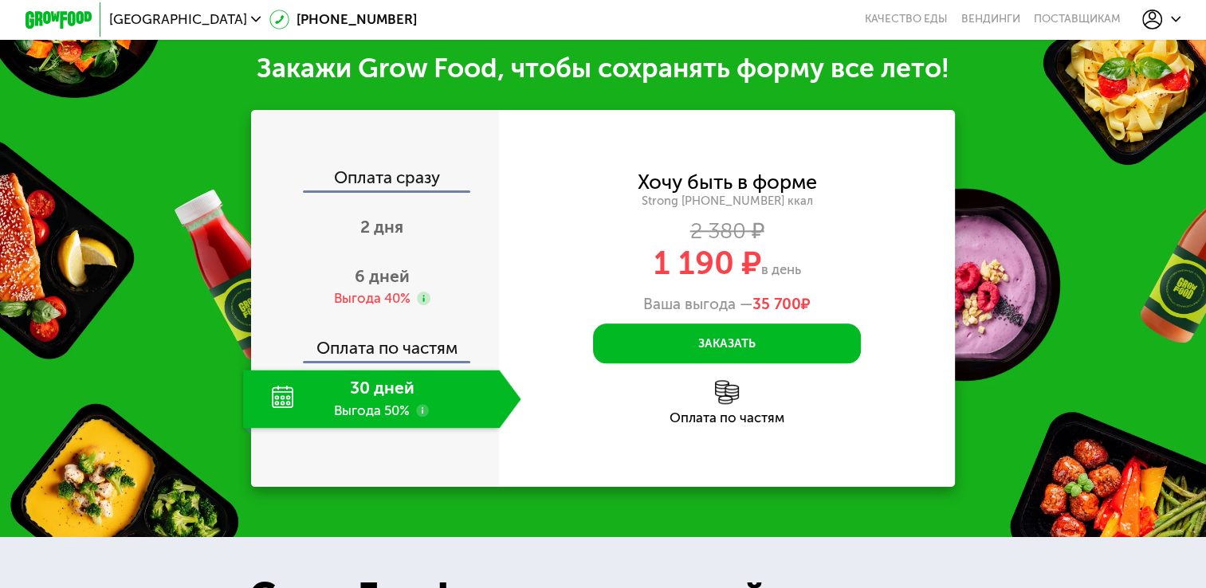
click at [411, 413] on div "30 дней Выгода 50%" at bounding box center [371, 399] width 257 height 59
click at [325, 400] on div "30 дней Выгода 50%" at bounding box center [371, 399] width 257 height 59
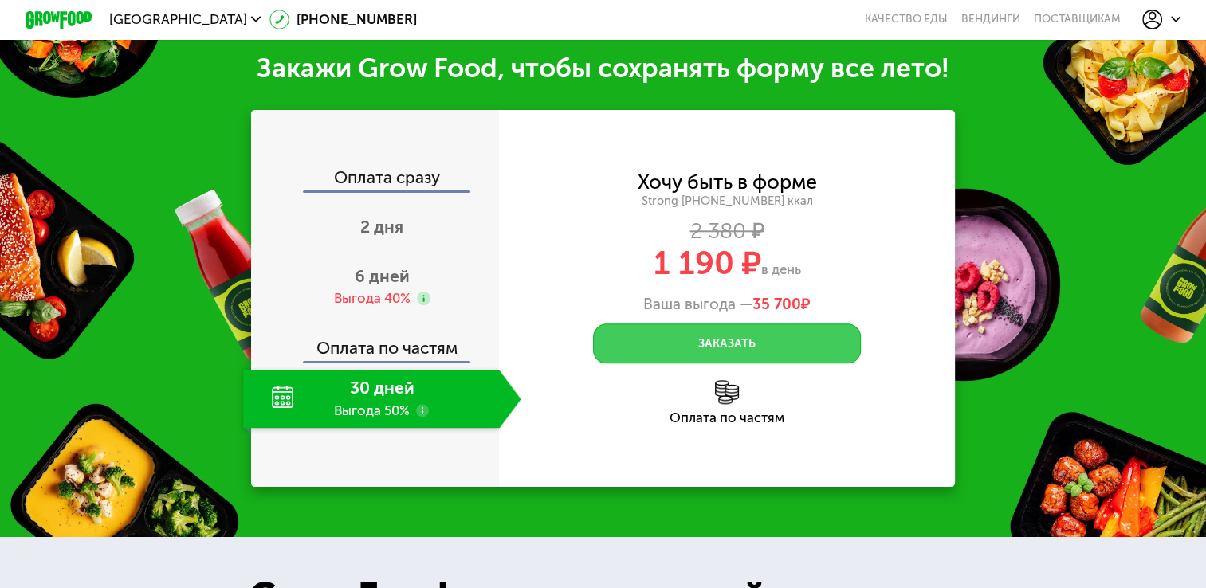
click at [723, 340] on button "Заказать" at bounding box center [727, 344] width 268 height 40
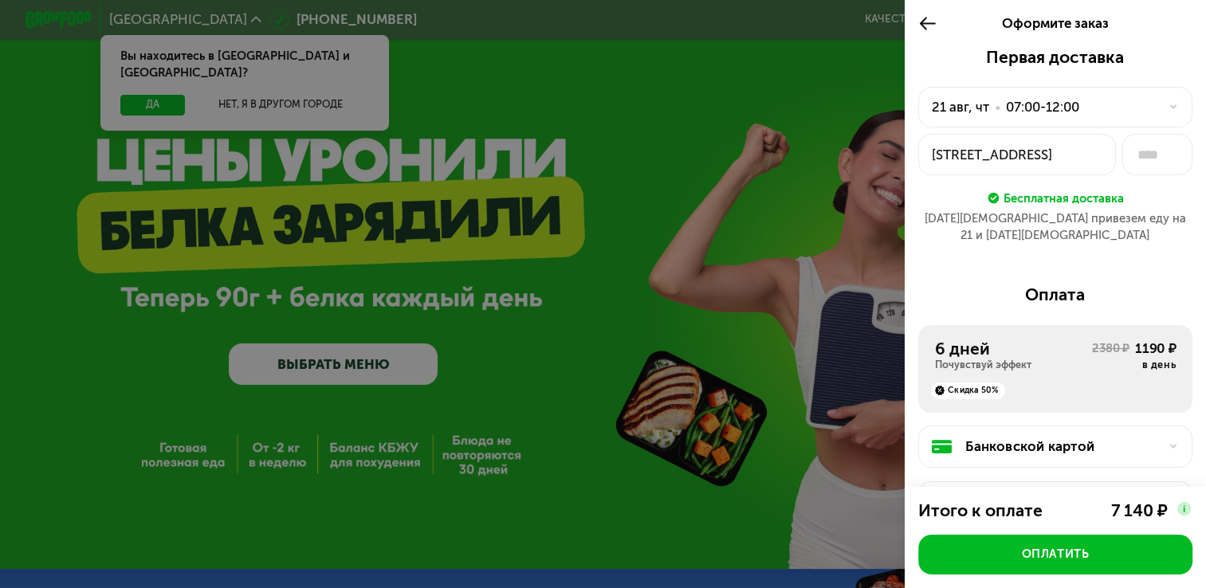
click at [1052, 161] on div "[STREET_ADDRESS]" at bounding box center [1016, 155] width 169 height 20
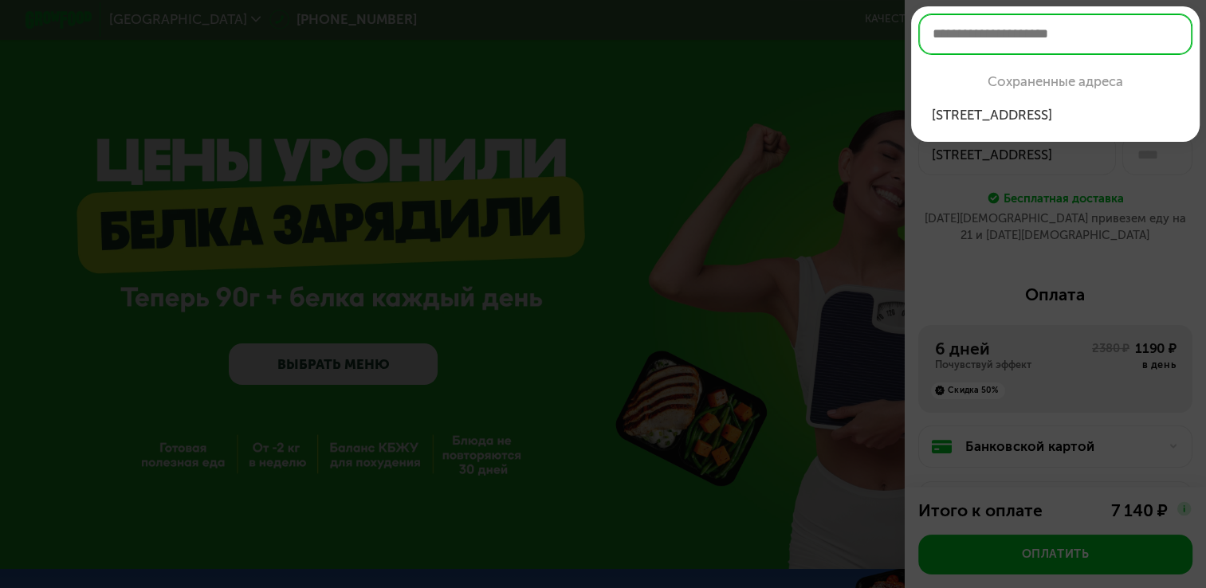
click at [1021, 186] on div at bounding box center [603, 294] width 1206 height 588
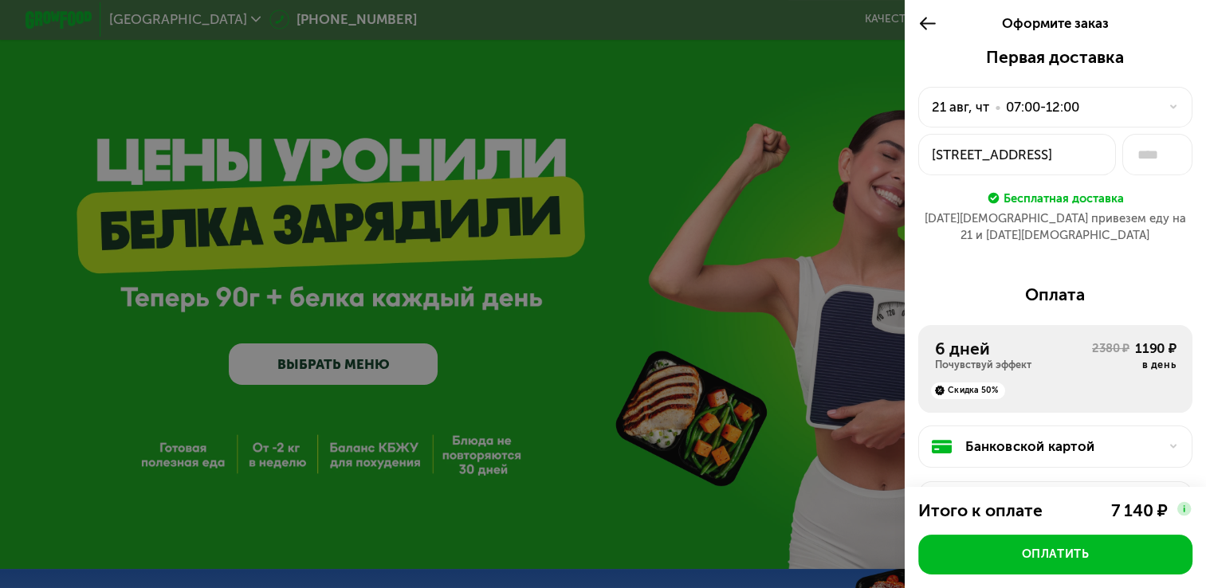
click at [1037, 110] on div "07:00-12:00" at bounding box center [1042, 107] width 73 height 20
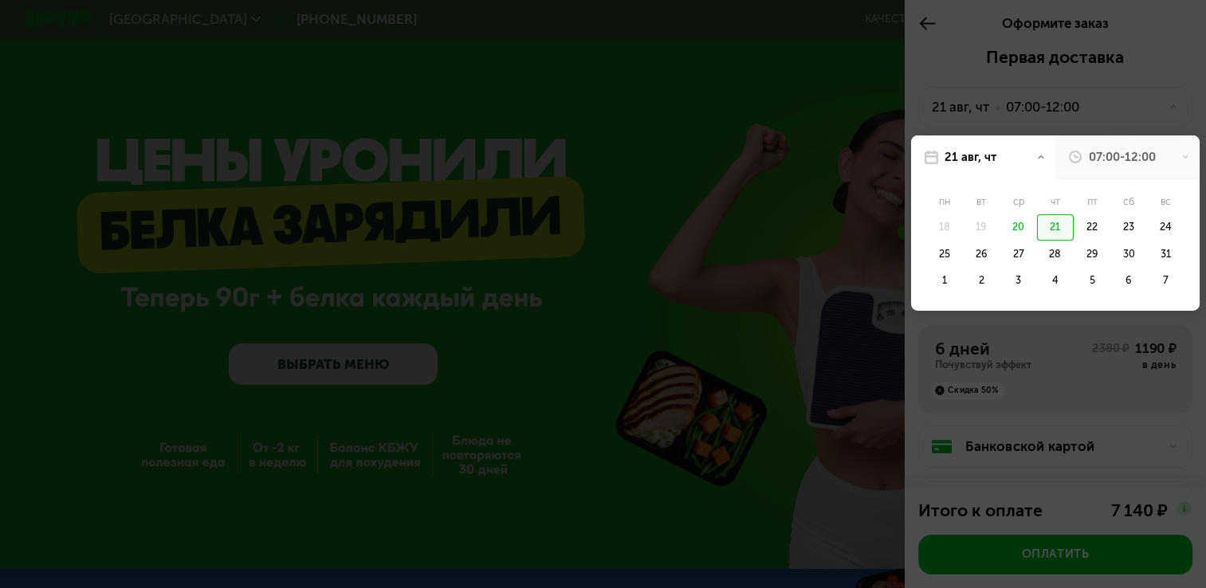
click at [1089, 155] on div "07:00-12:00" at bounding box center [1122, 157] width 67 height 17
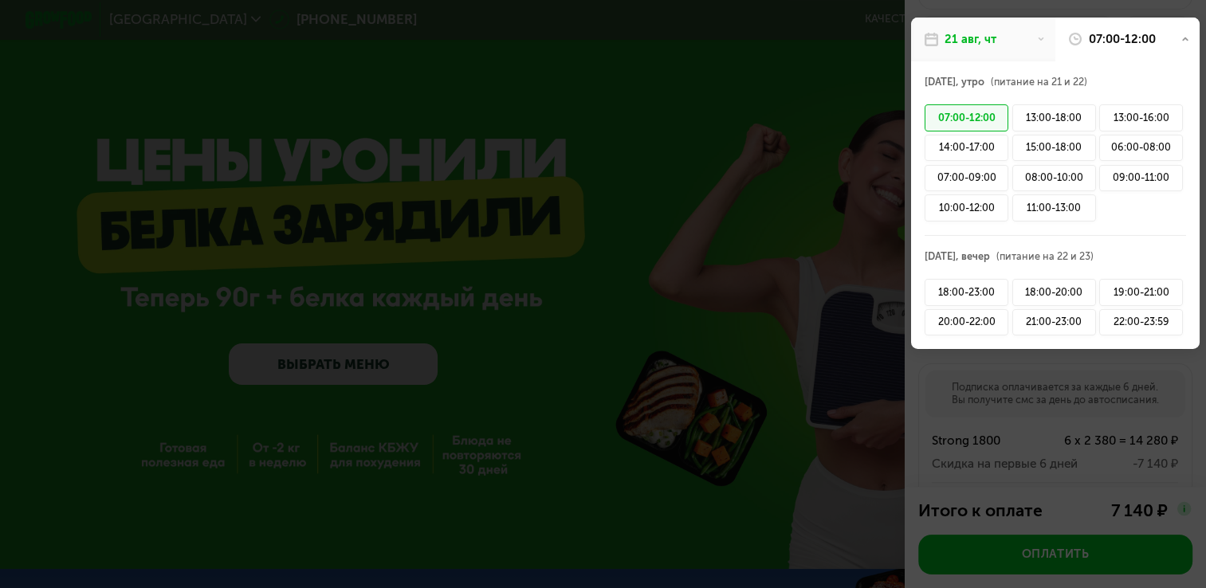
scroll to position [159, 0]
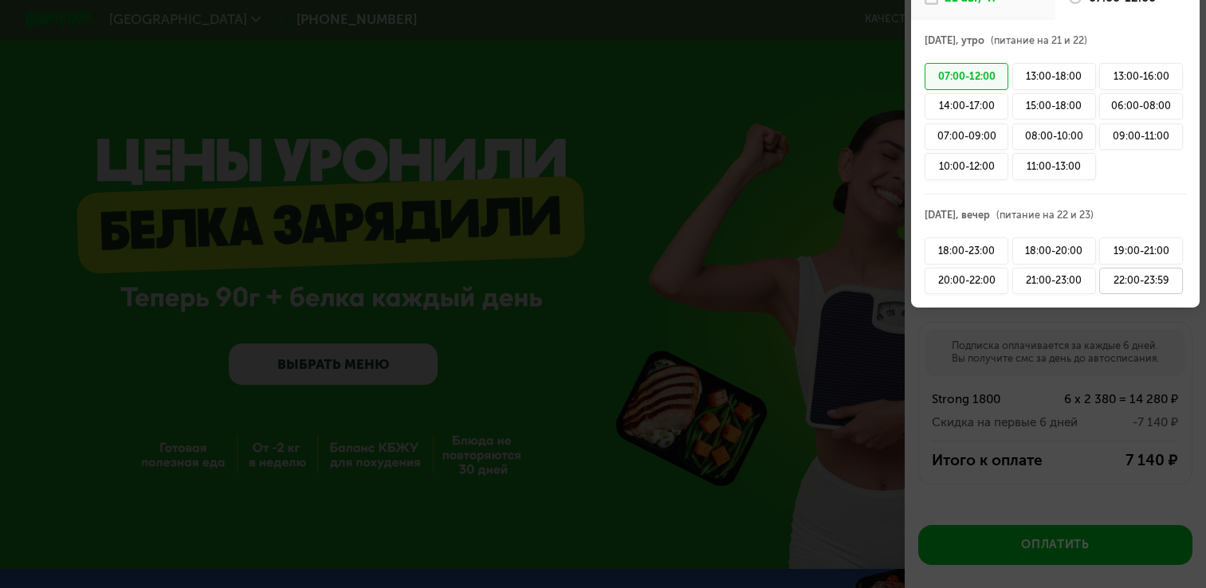
click at [1100, 285] on div "22:00-23:59" at bounding box center [1142, 281] width 84 height 27
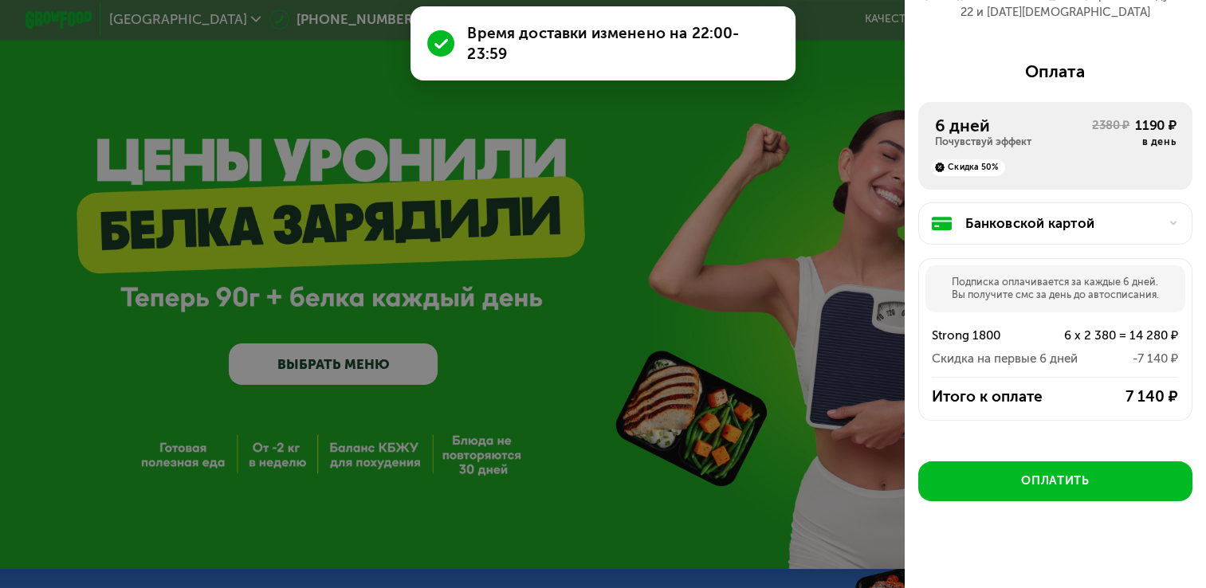
scroll to position [80, 0]
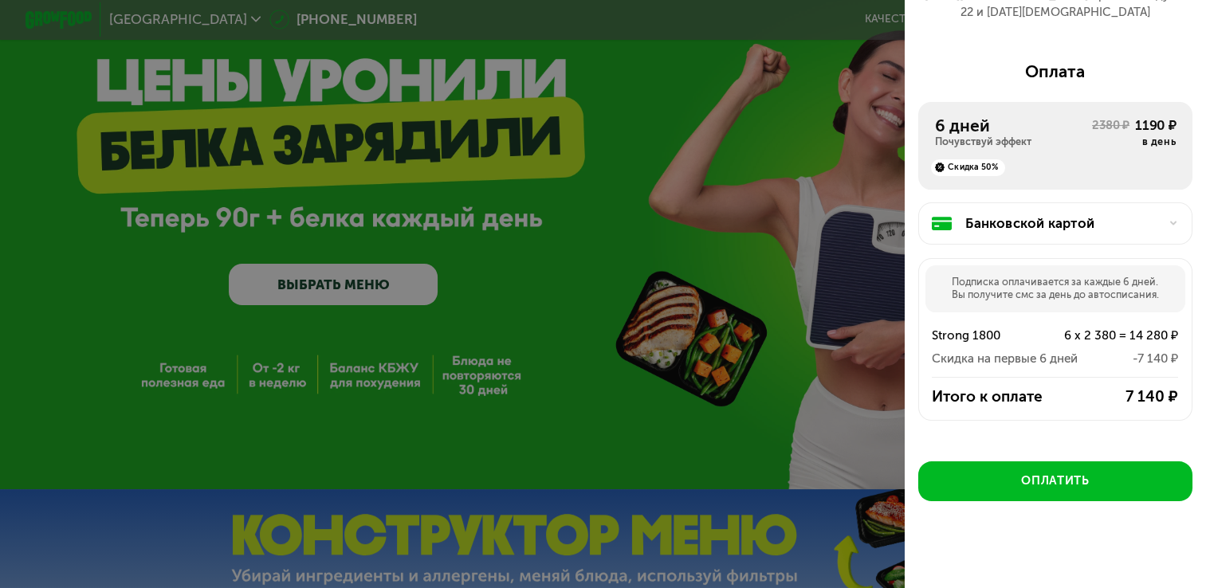
click at [1008, 214] on div "Банковской картой" at bounding box center [1062, 224] width 193 height 20
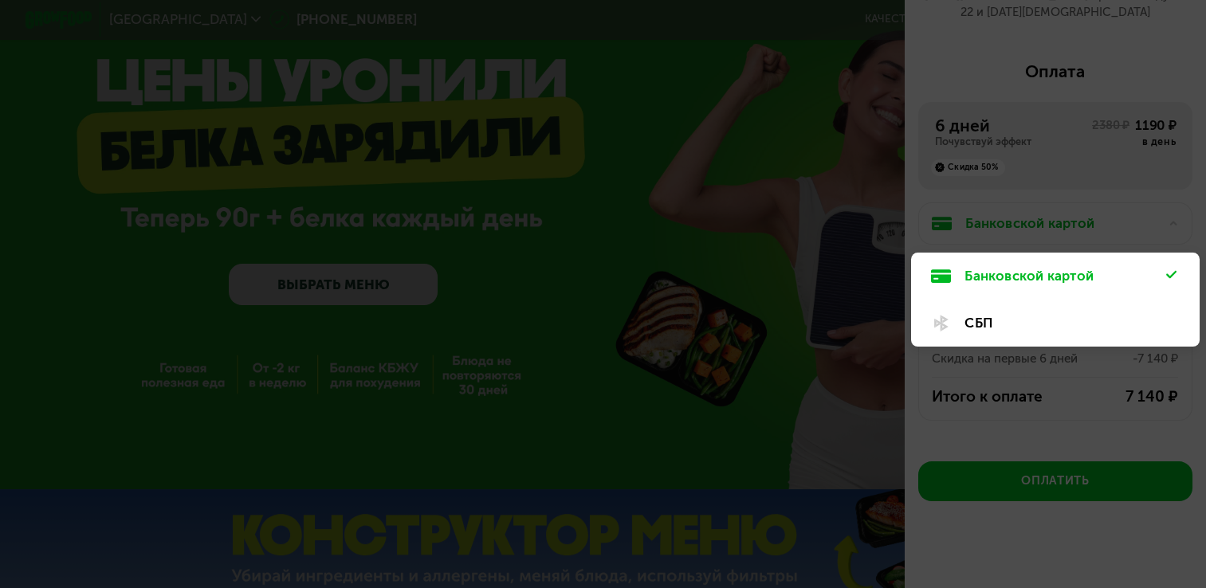
click at [1008, 203] on div at bounding box center [603, 294] width 1206 height 588
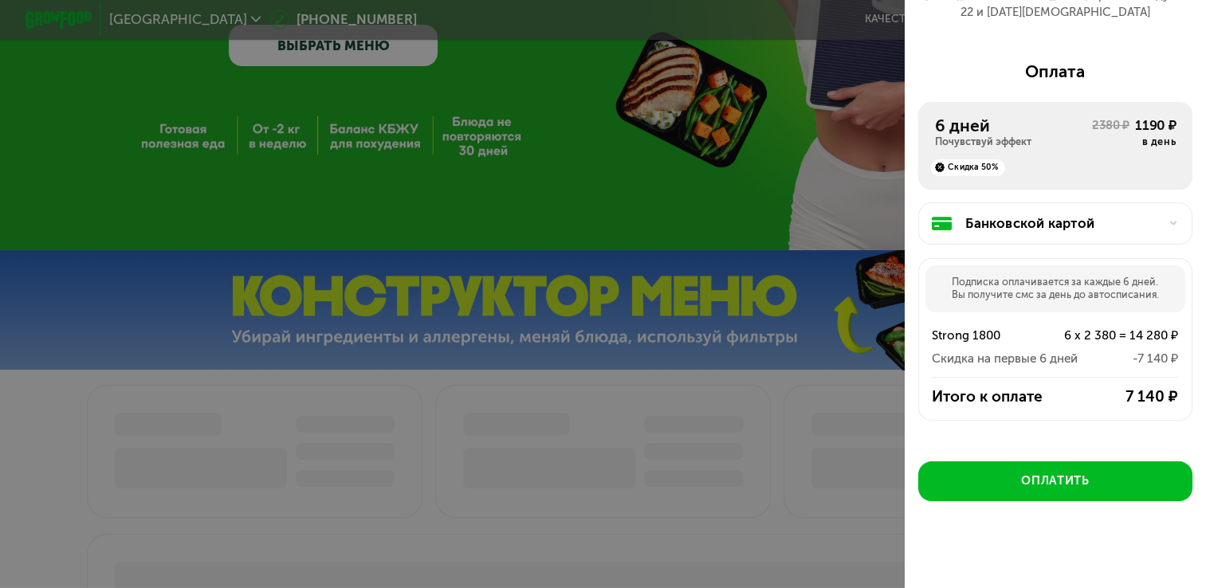
scroll to position [0, 0]
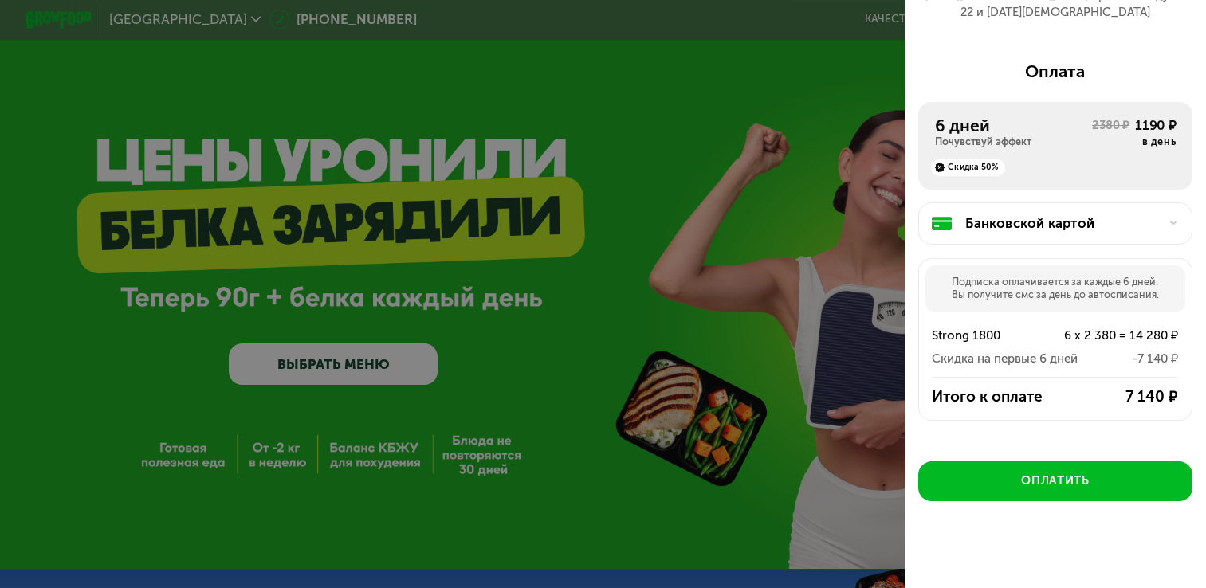
click at [719, 154] on div at bounding box center [603, 294] width 1206 height 588
drag, startPoint x: 719, startPoint y: 154, endPoint x: 641, endPoint y: 132, distance: 81.1
click at [641, 132] on div at bounding box center [603, 294] width 1206 height 588
